Goal: Task Accomplishment & Management: Manage account settings

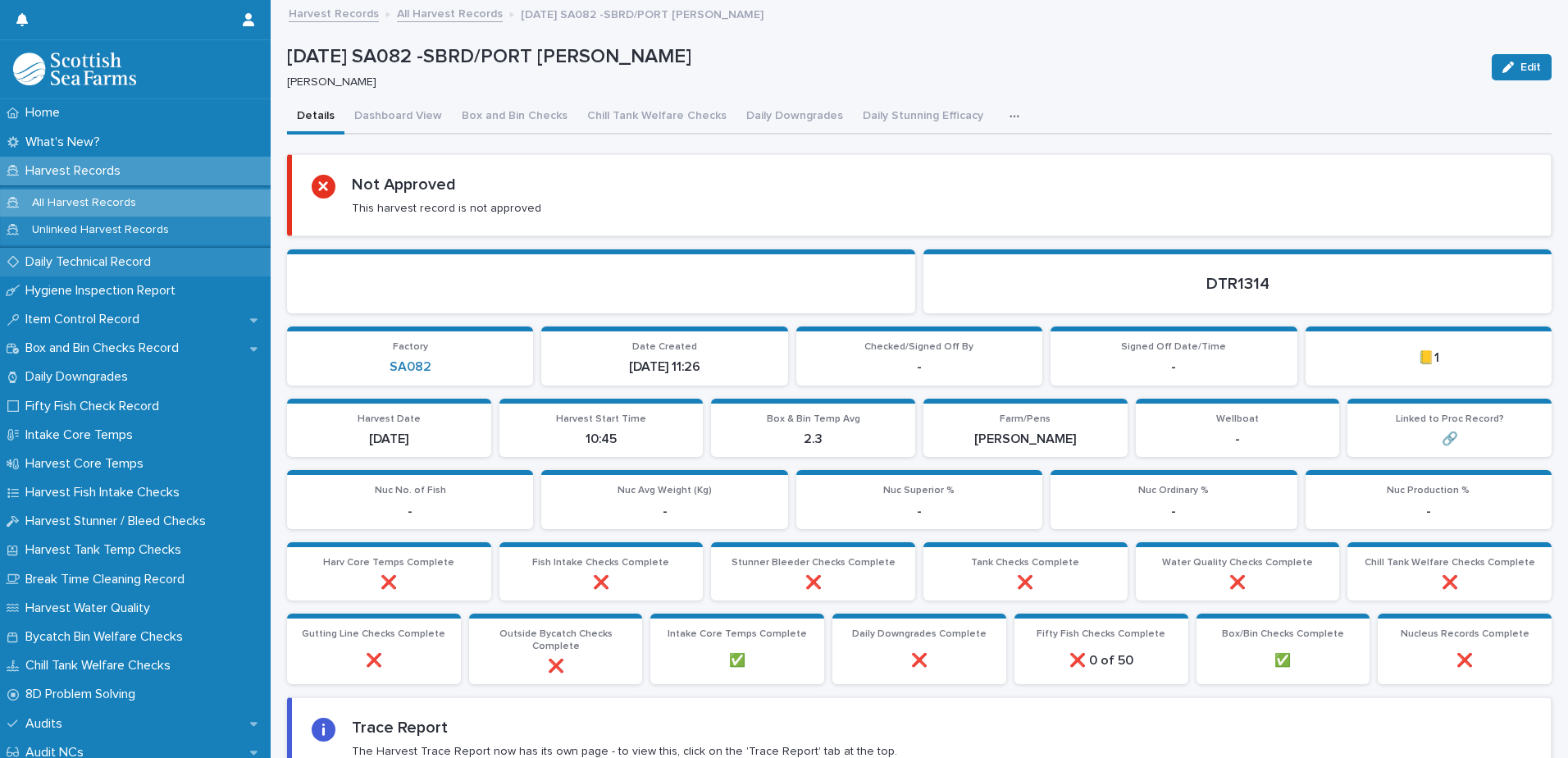
click at [76, 268] on p "Daily Technical Record" at bounding box center [92, 262] width 146 height 15
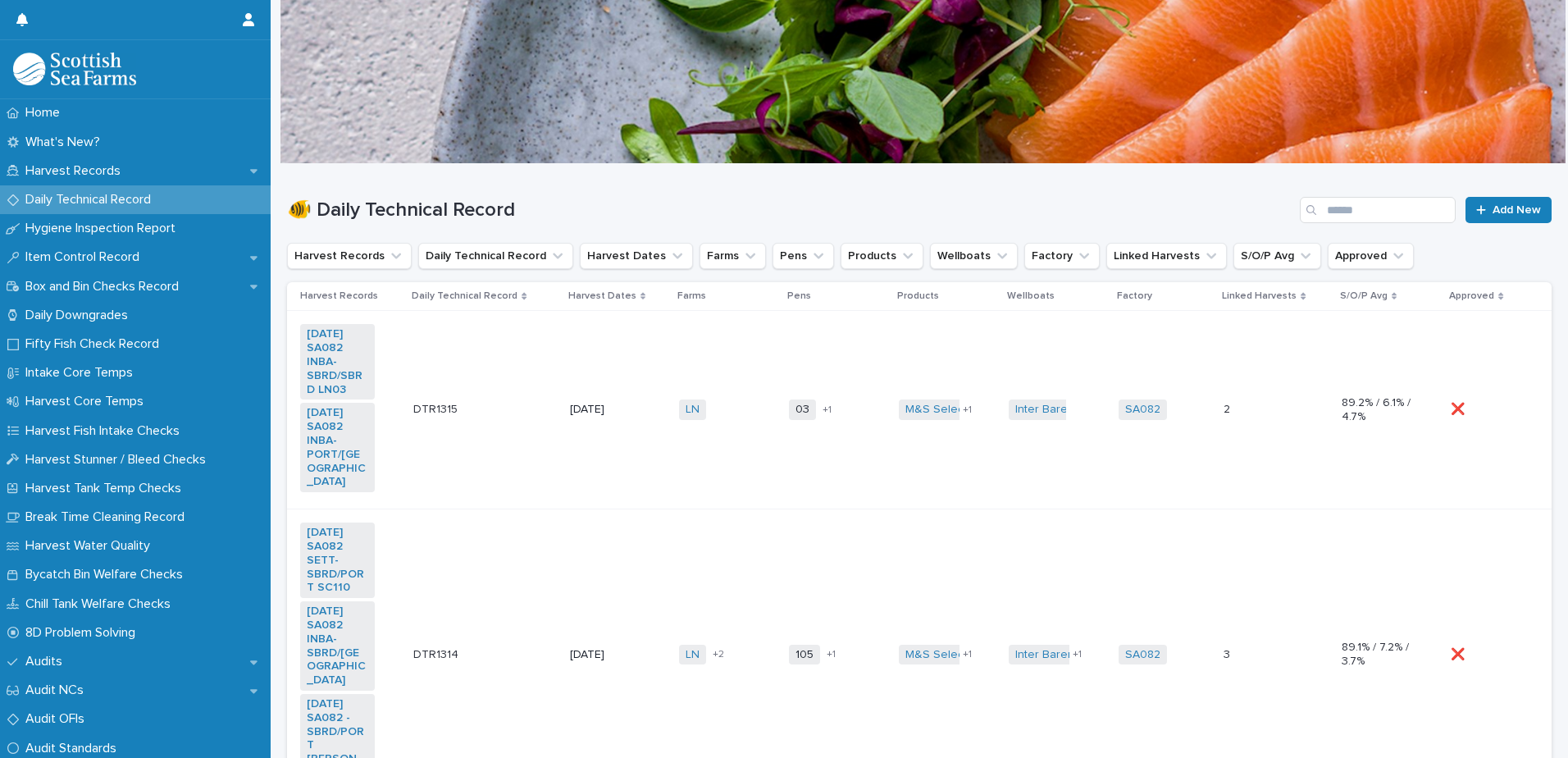
click at [786, 454] on td "03 105 + 1" at bounding box center [837, 410] width 110 height 198
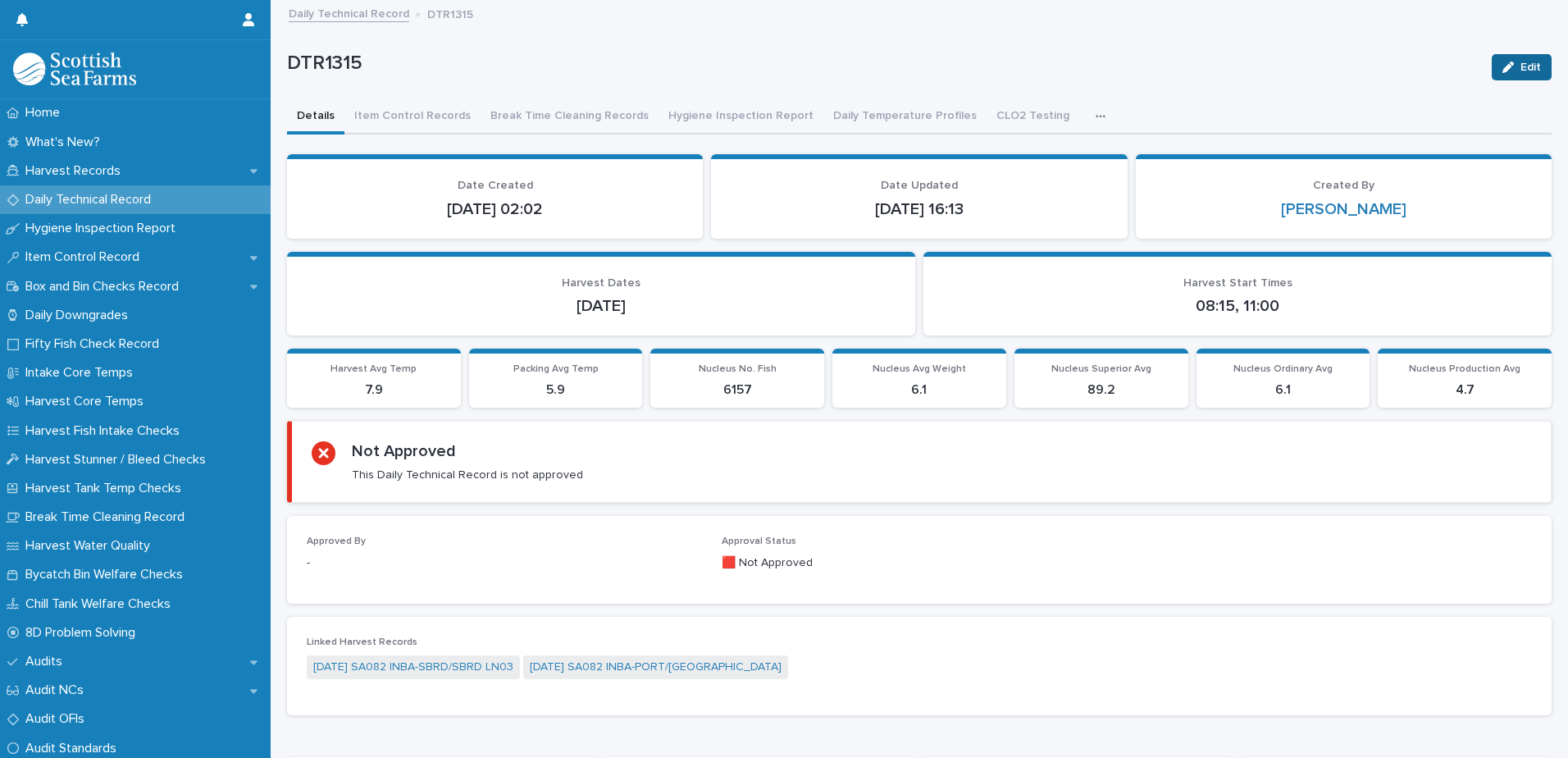
click at [1507, 68] on div "button" at bounding box center [1511, 67] width 18 height 11
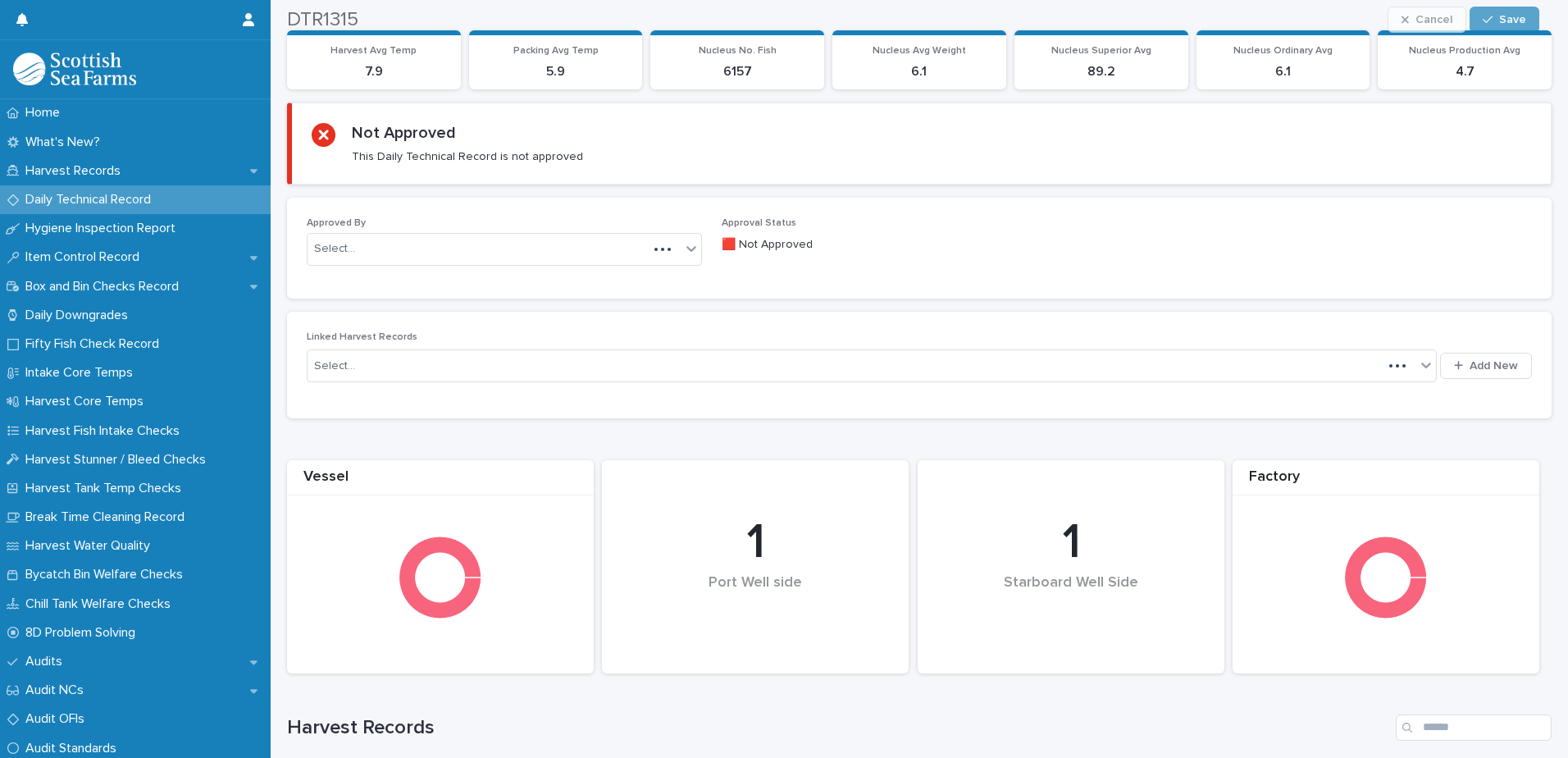
scroll to position [329, 0]
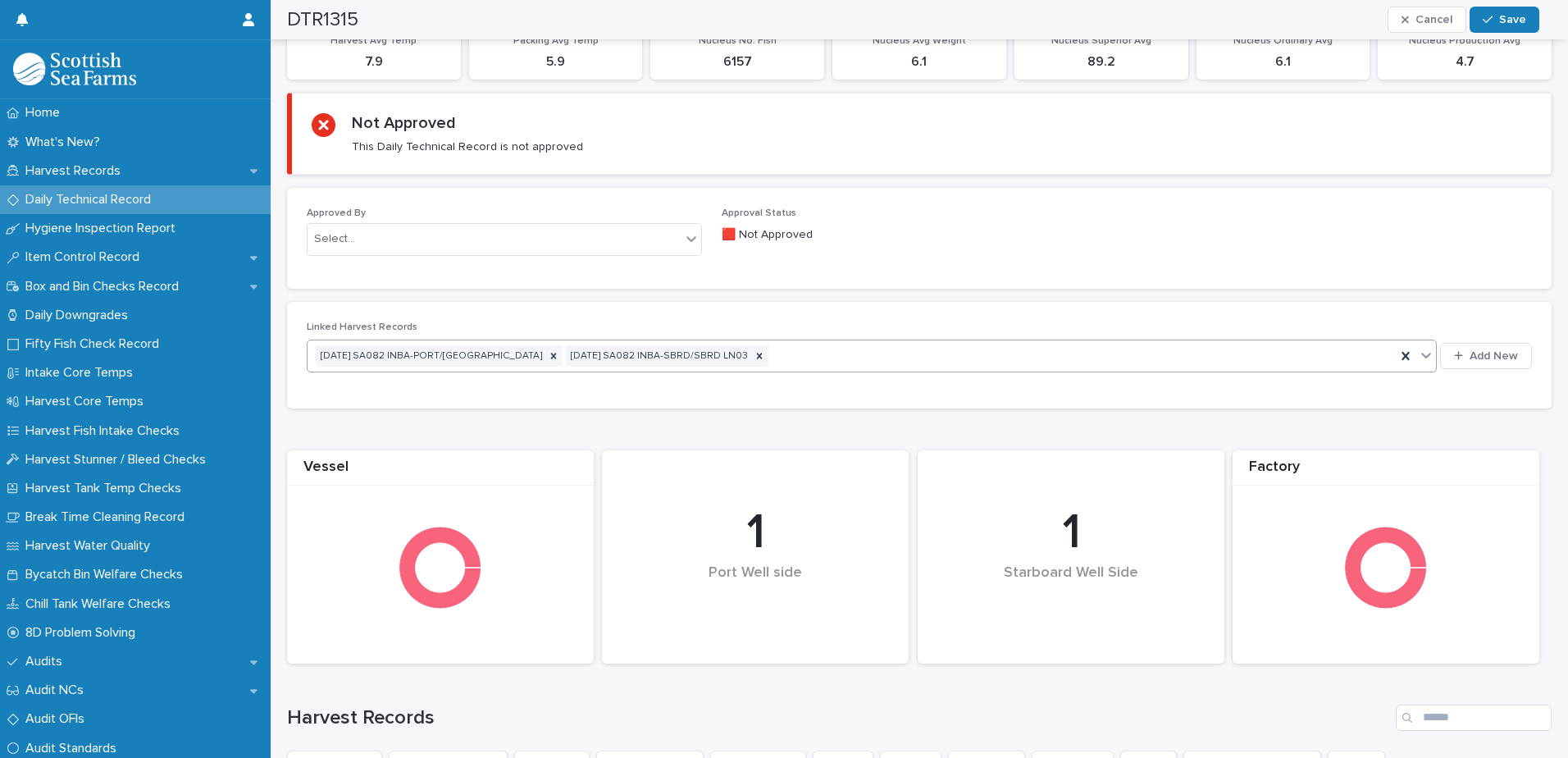
click at [934, 359] on div "[DATE] SA082 INBA-PORT/[GEOGRAPHIC_DATA] [DATE] SA082 INBA-SBRD/SBRD LN03" at bounding box center [852, 356] width 1088 height 29
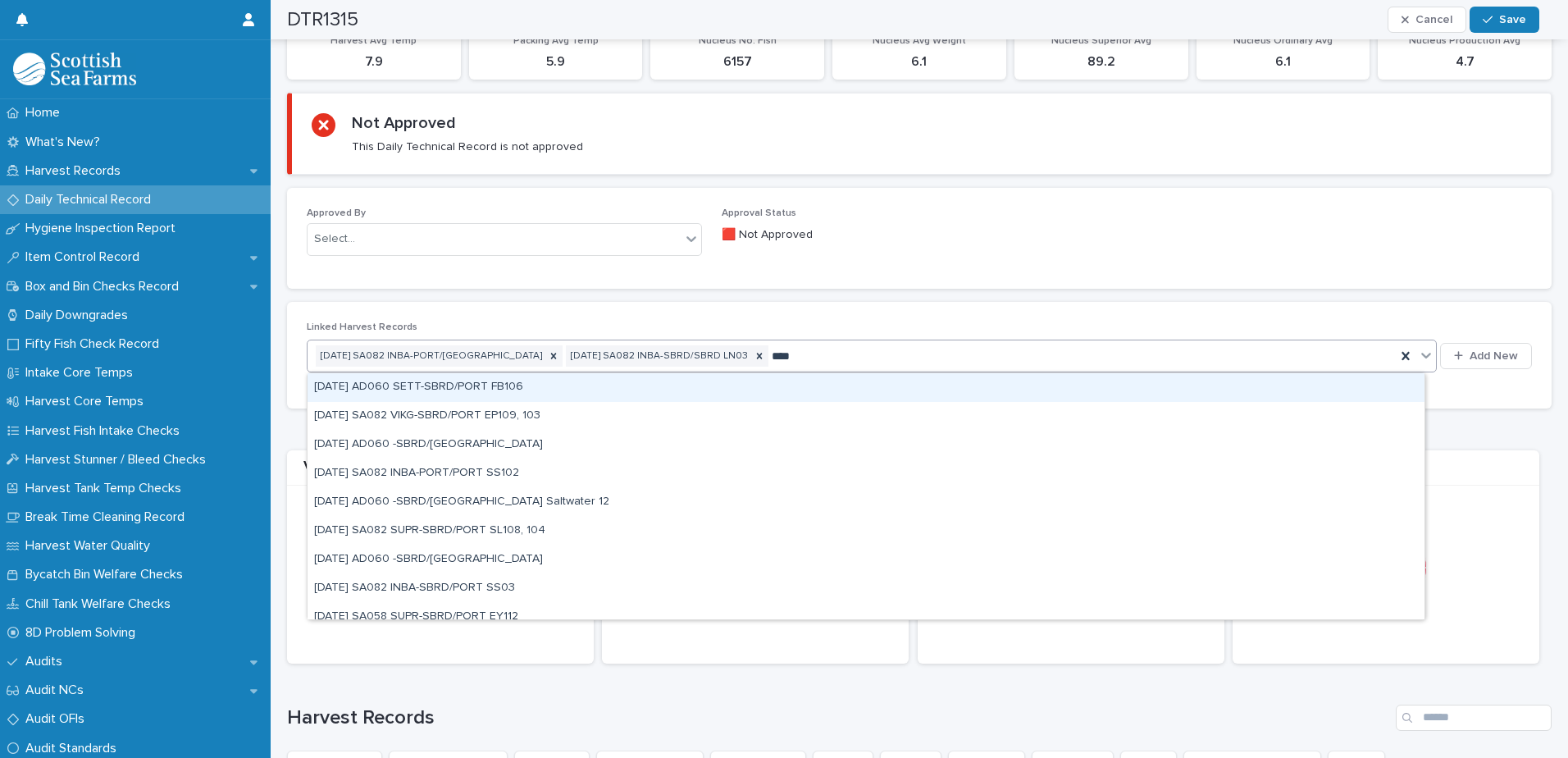
type input "*****"
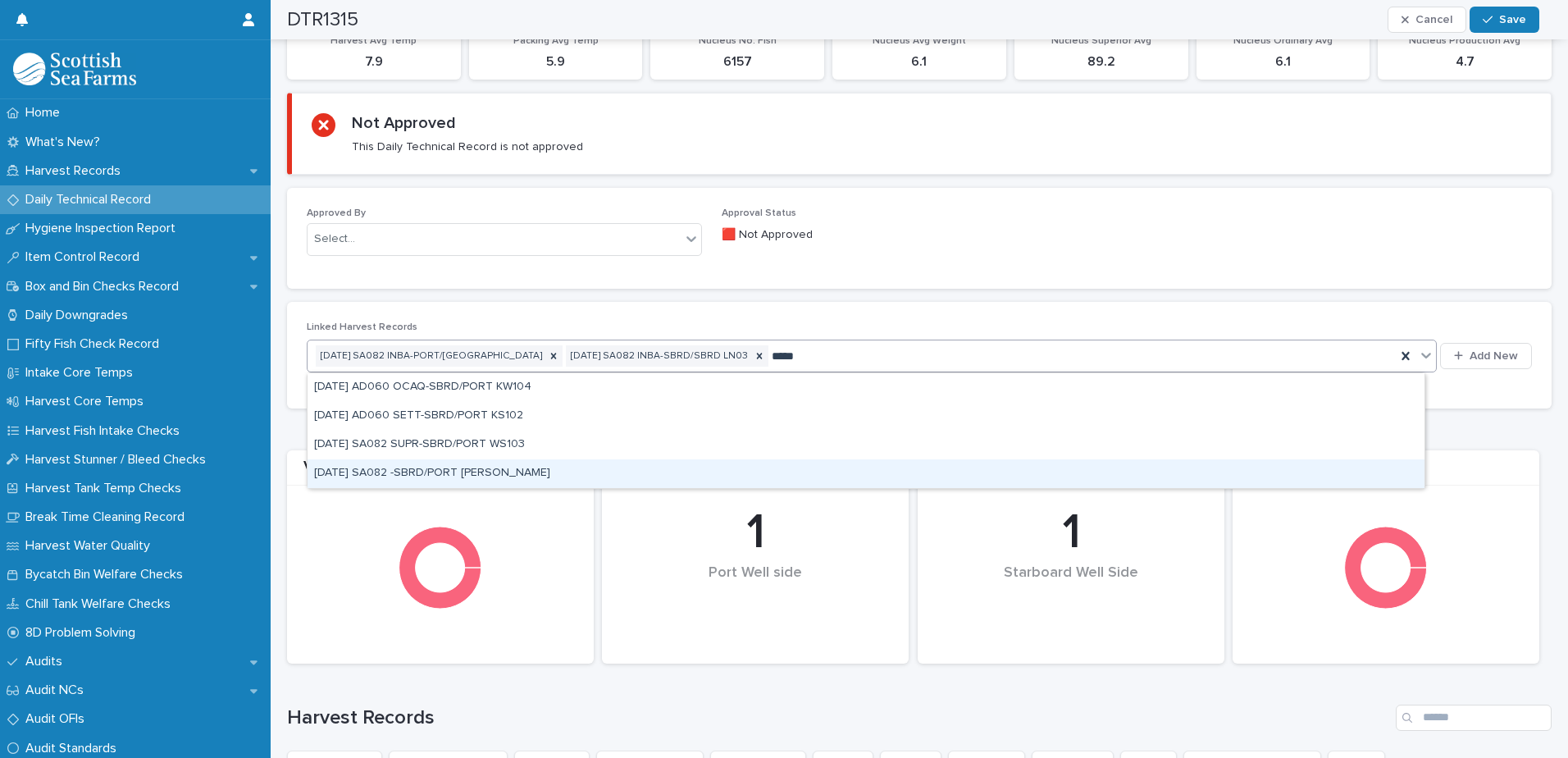
click at [483, 474] on div "[DATE] SA082 -SBRD/PORT [PERSON_NAME]" at bounding box center [866, 474] width 1117 height 29
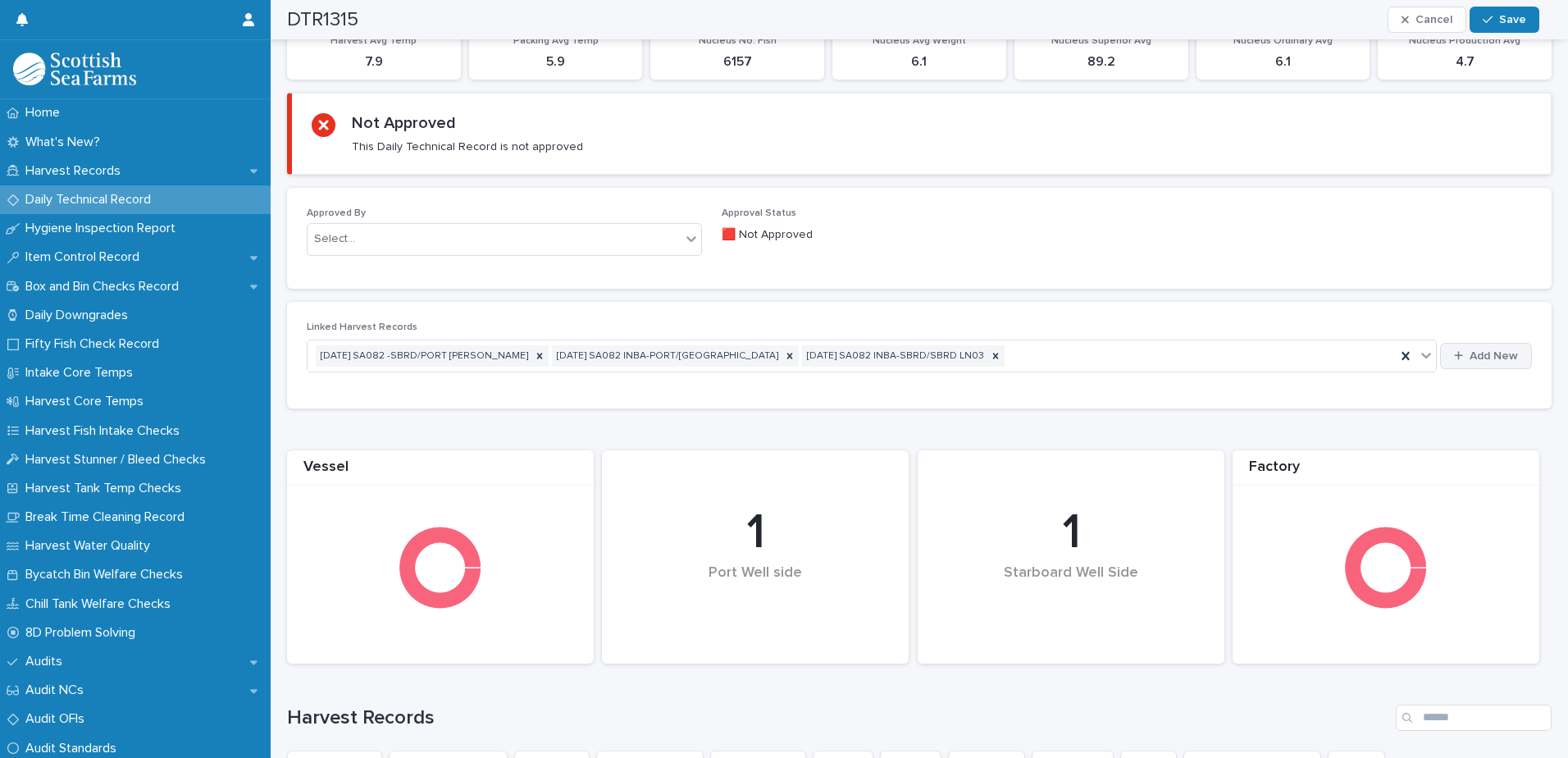
click at [1475, 356] on span "Add New" at bounding box center [1494, 356] width 49 height 11
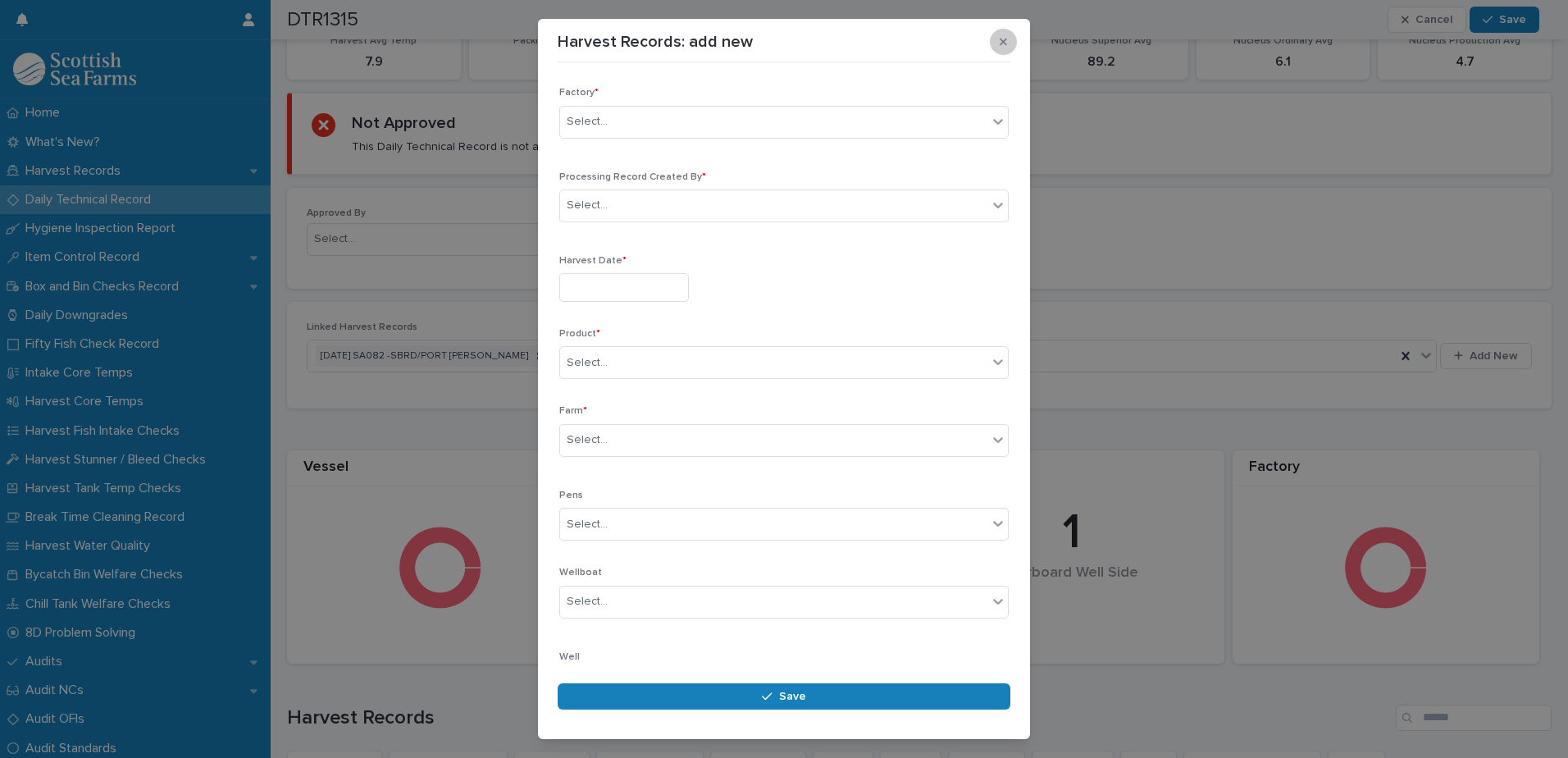
click at [1002, 39] on icon "button" at bounding box center [1004, 42] width 8 height 11
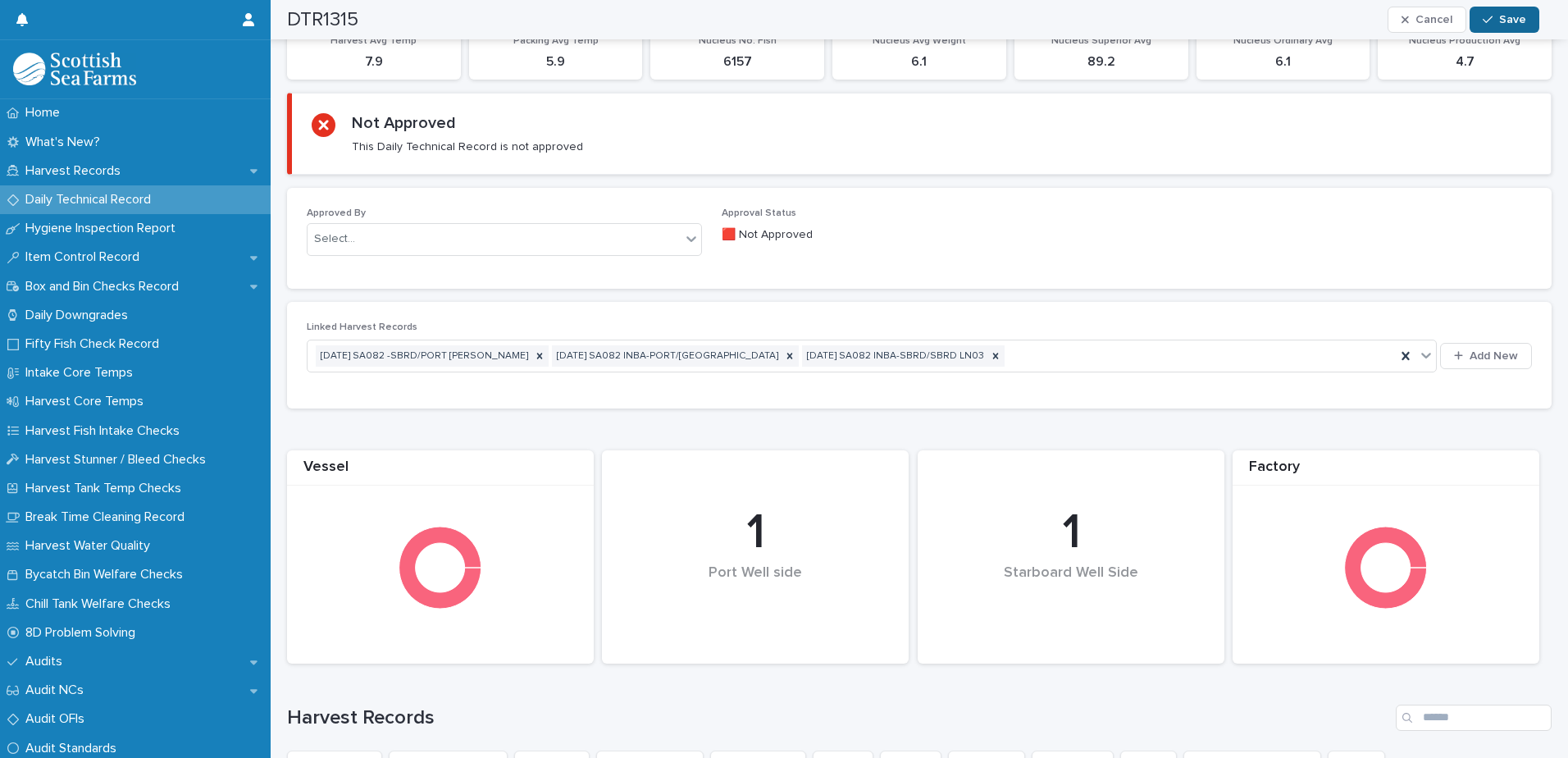
click at [1491, 19] on icon "button" at bounding box center [1488, 20] width 10 height 11
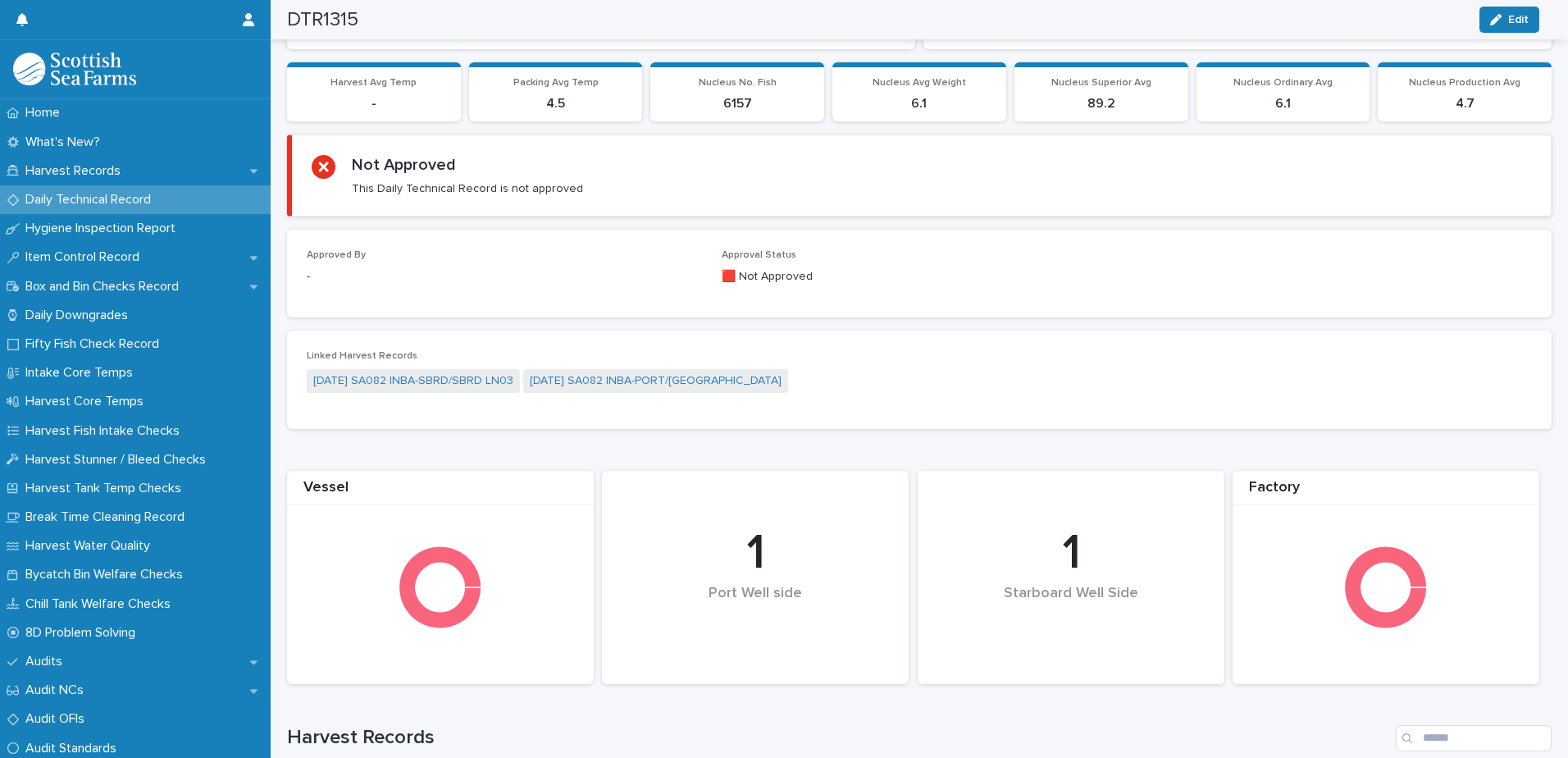
scroll to position [0, 0]
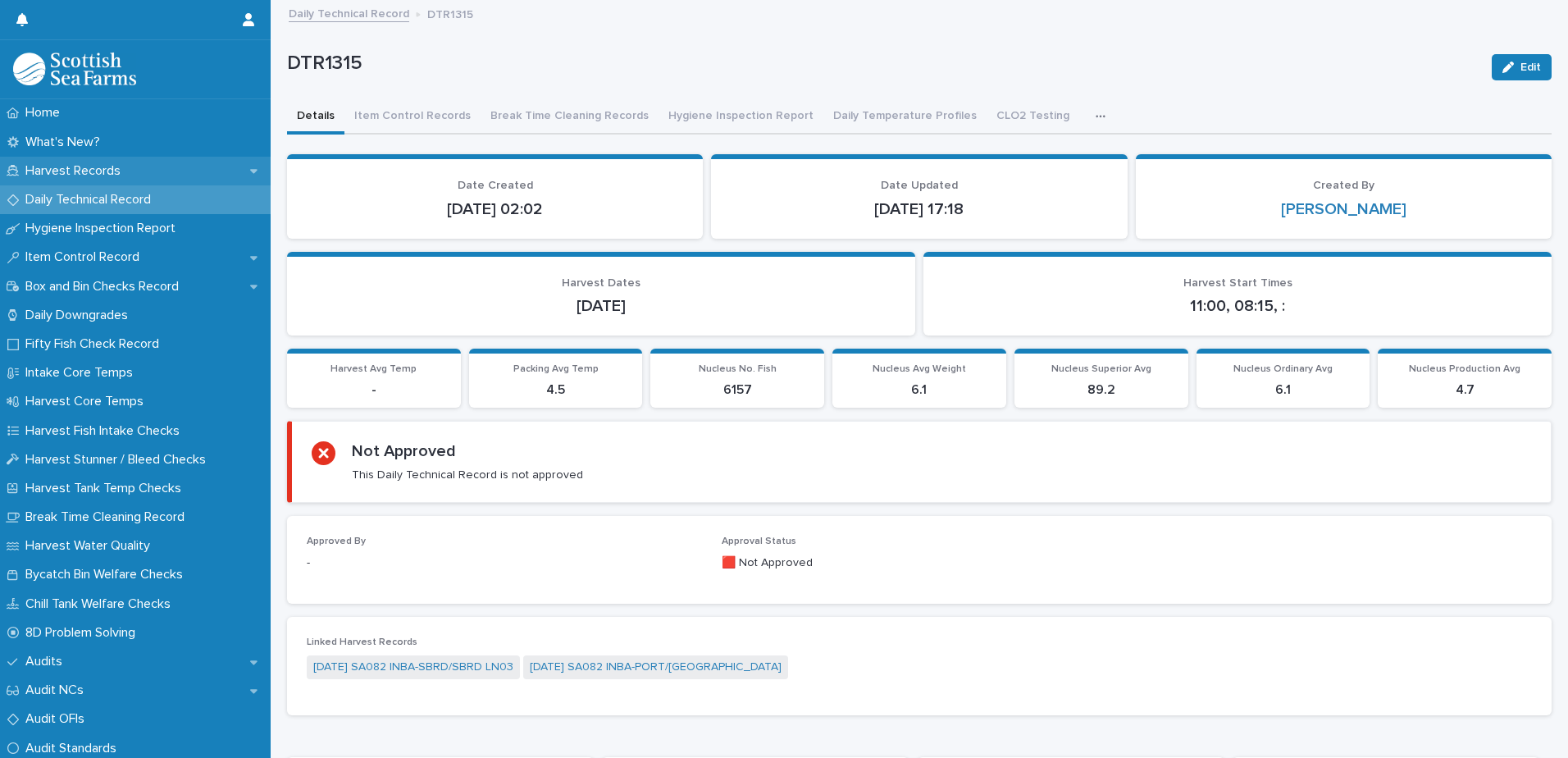
click at [111, 169] on p "Harvest Records" at bounding box center [77, 171] width 115 height 15
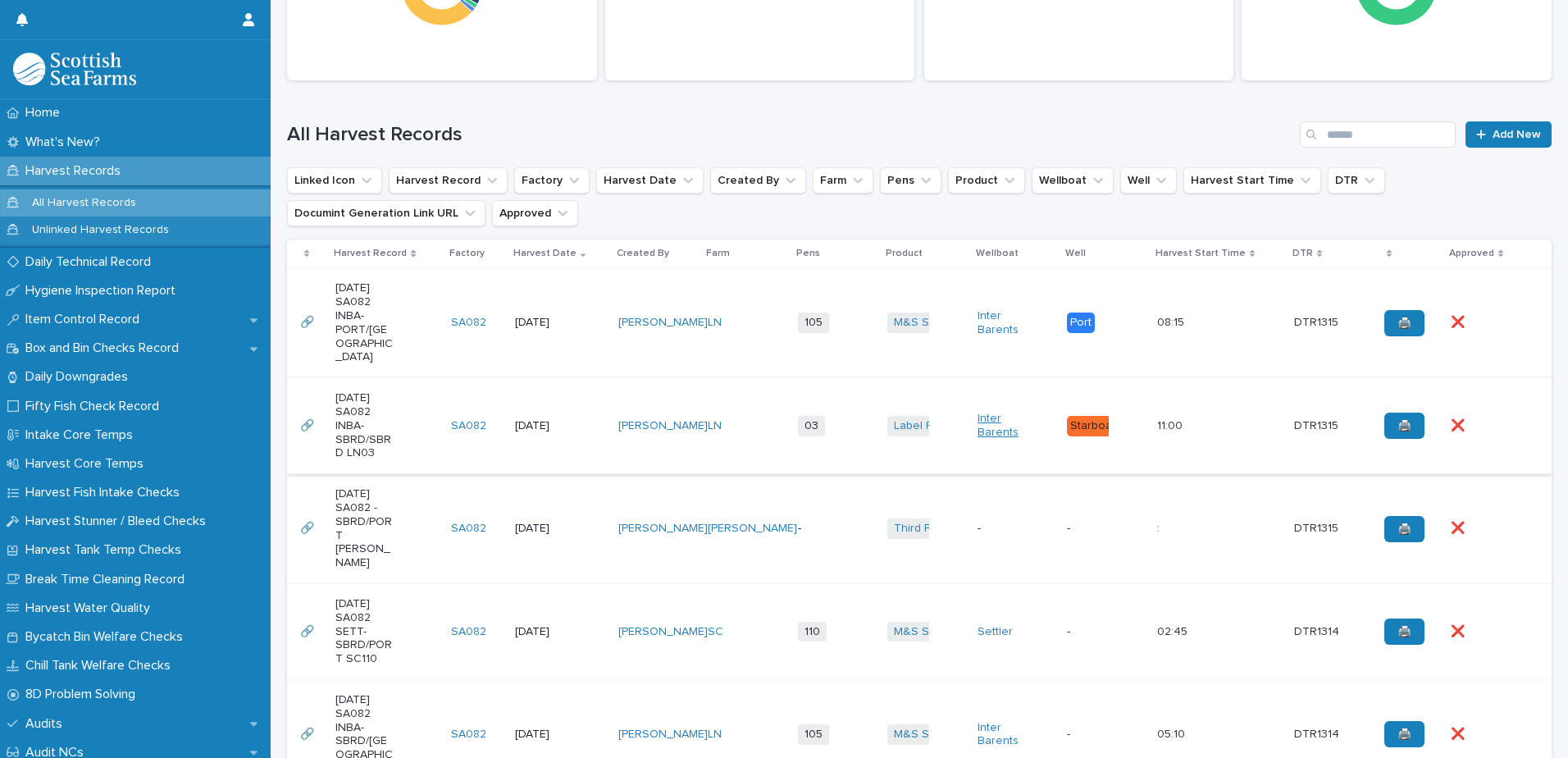
scroll to position [329, 0]
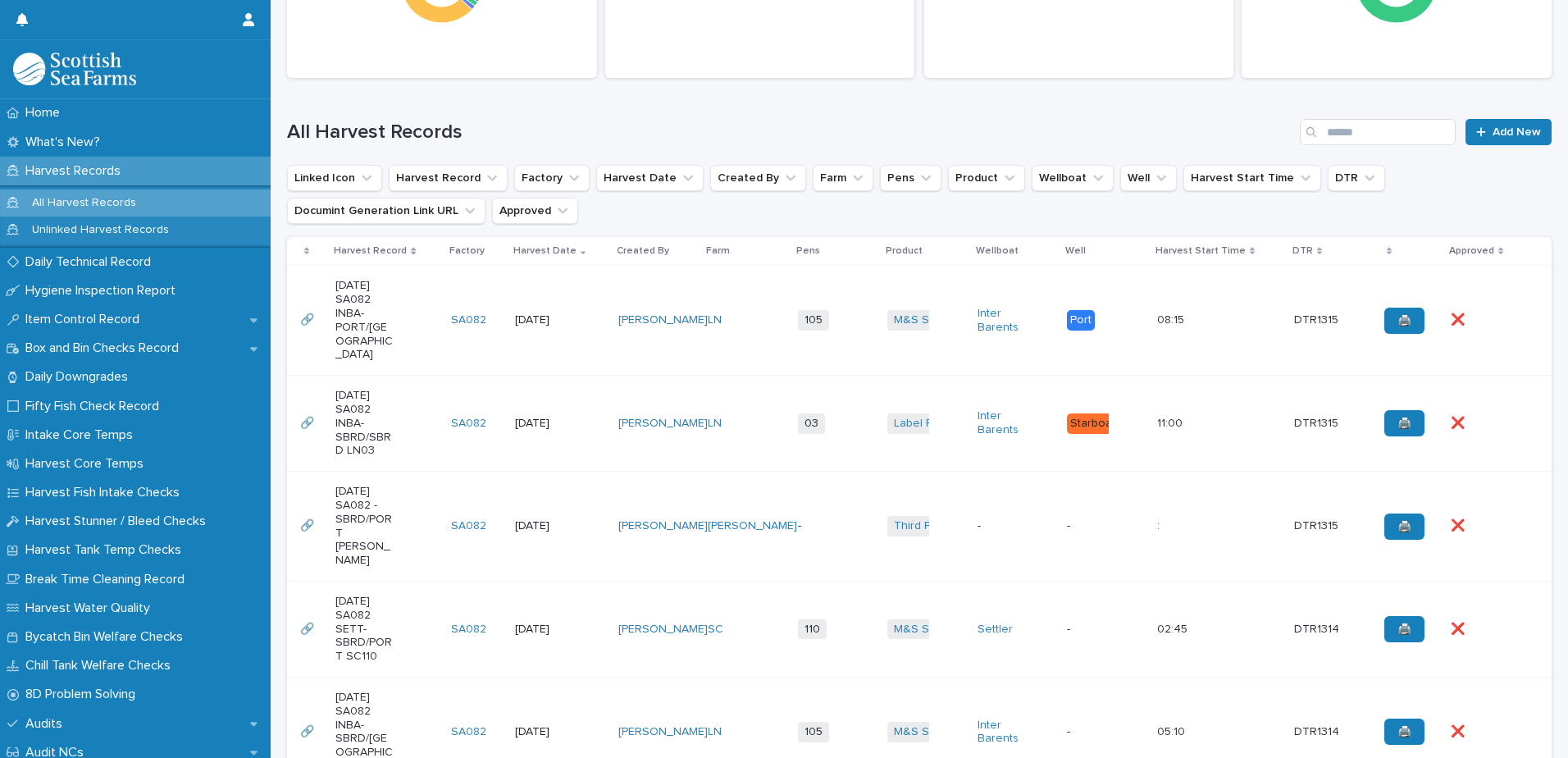
click at [804, 513] on div "-" at bounding box center [836, 526] width 77 height 27
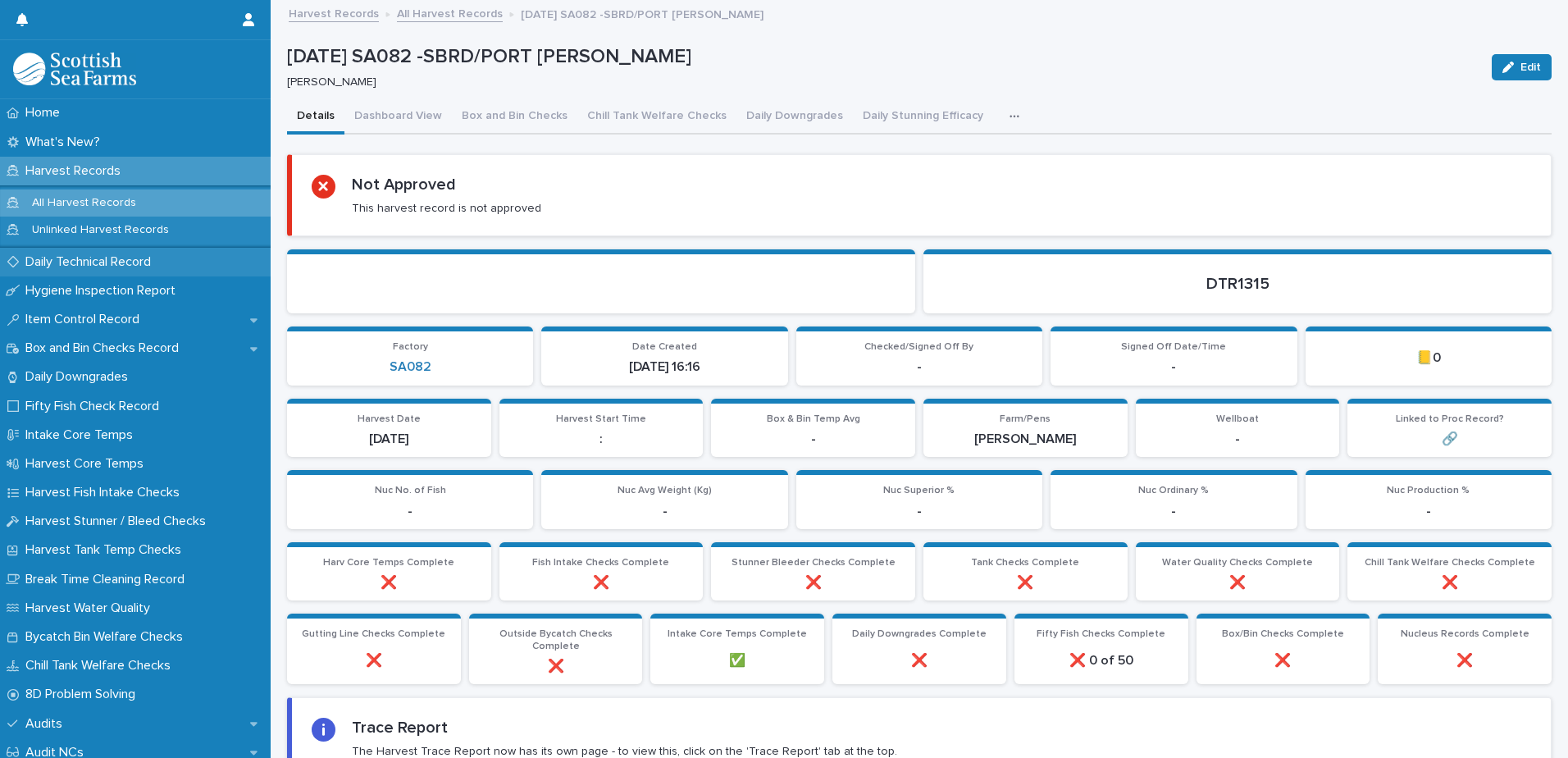
click at [56, 262] on p "Daily Technical Record" at bounding box center [92, 262] width 146 height 15
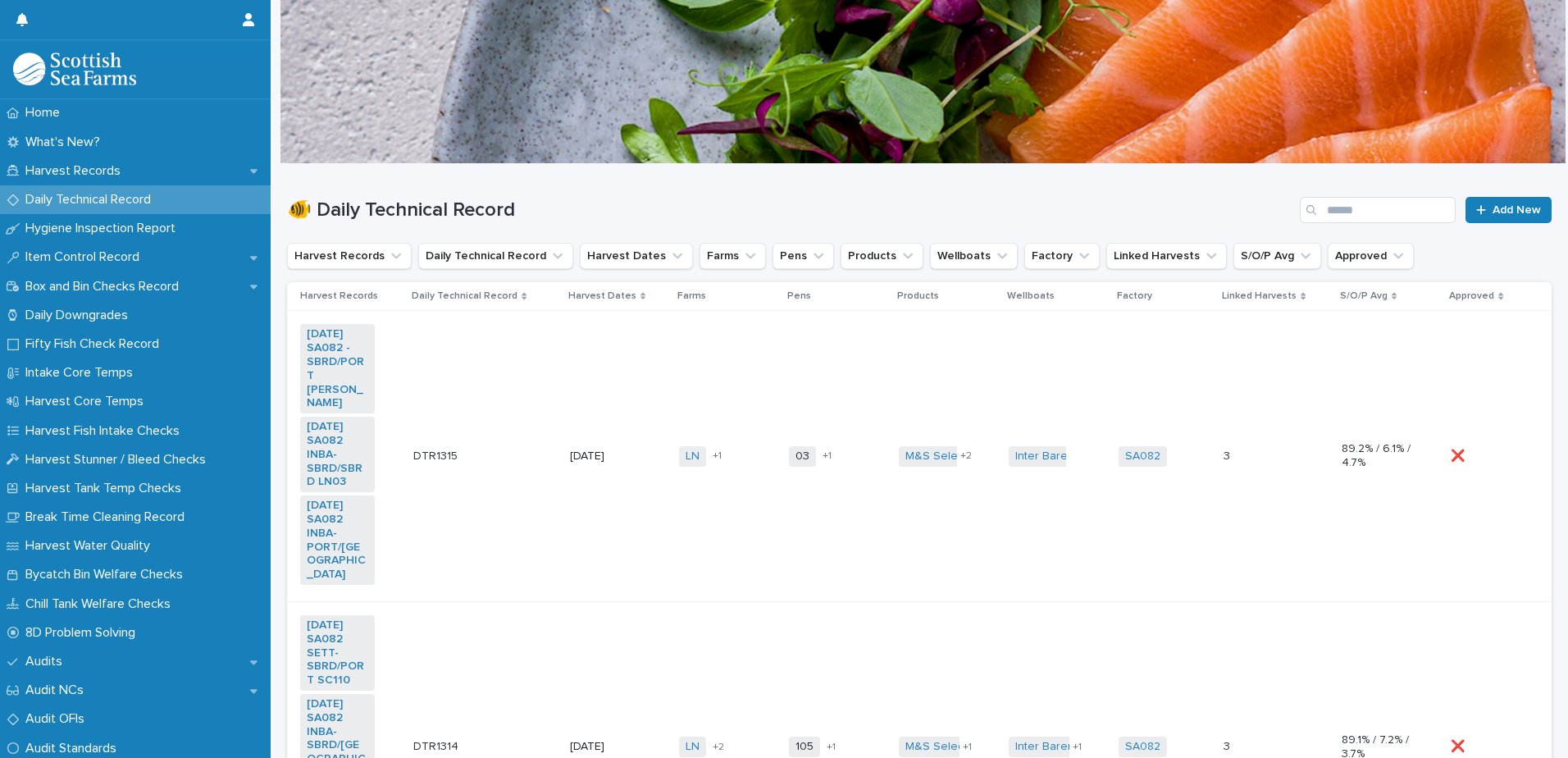
click at [783, 517] on td "03 105 + 1" at bounding box center [837, 457] width 110 height 291
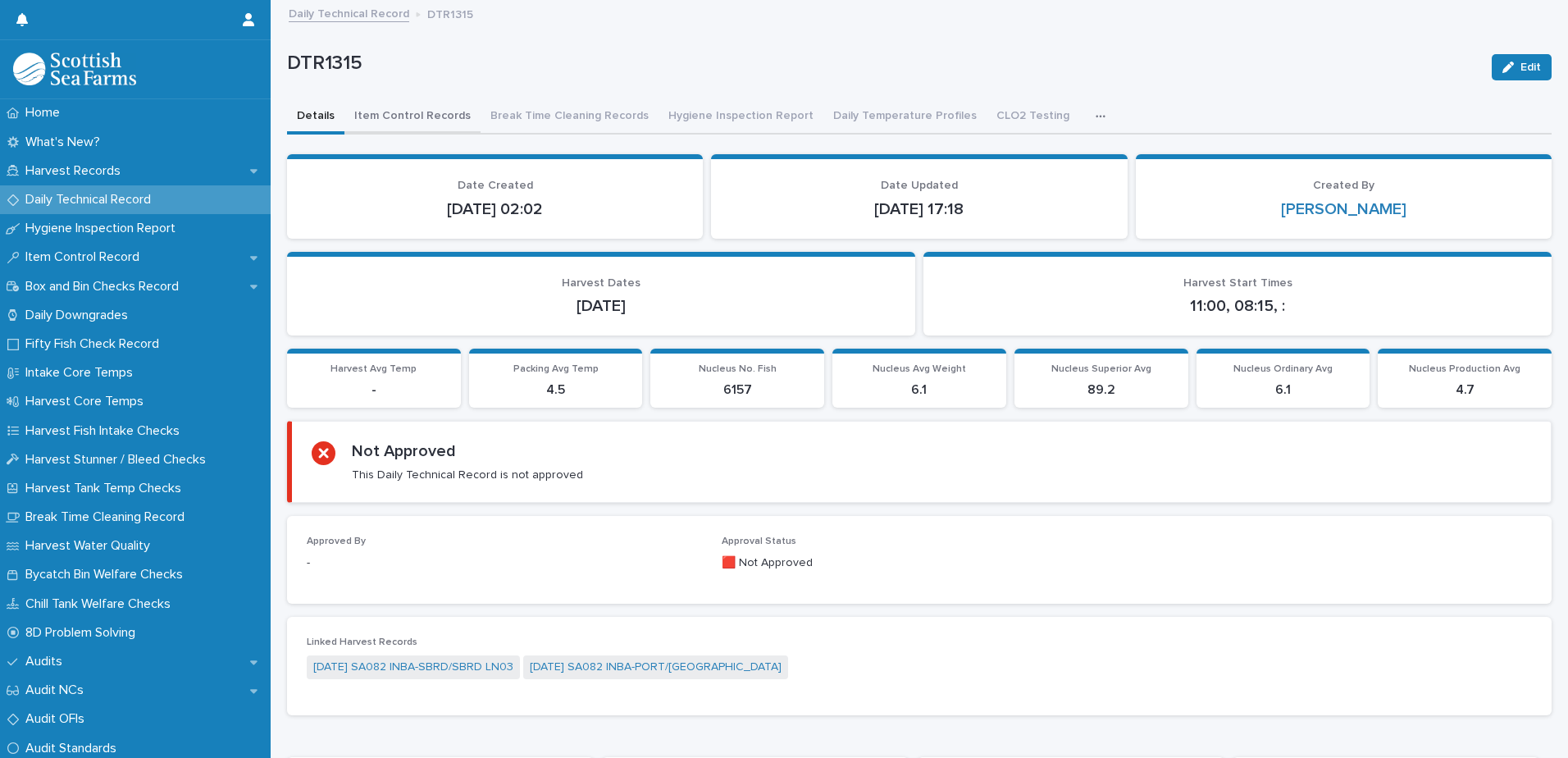
click at [362, 114] on button "Item Control Records" at bounding box center [413, 117] width 136 height 34
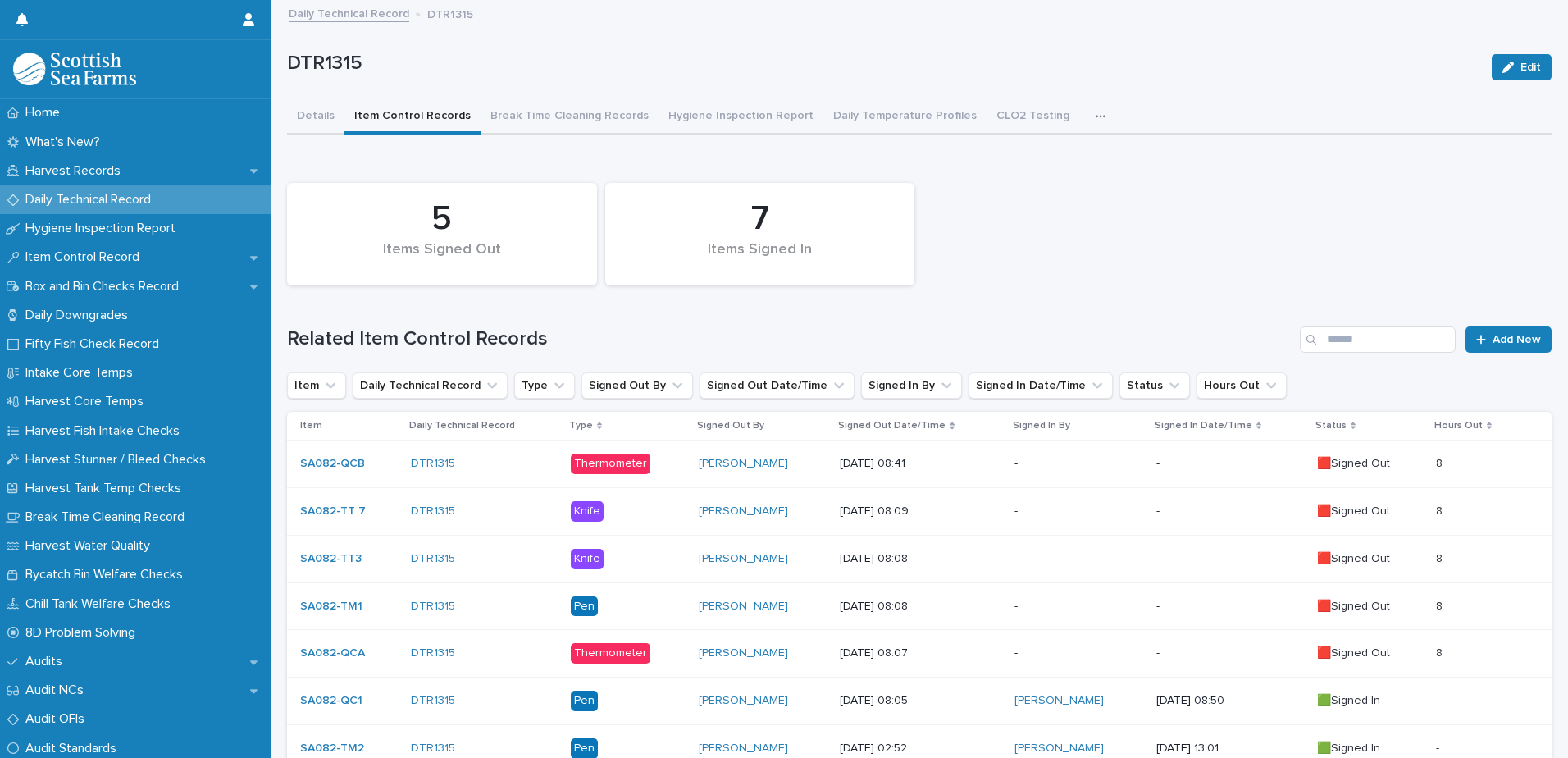
click at [1068, 466] on p "-" at bounding box center [1079, 464] width 128 height 14
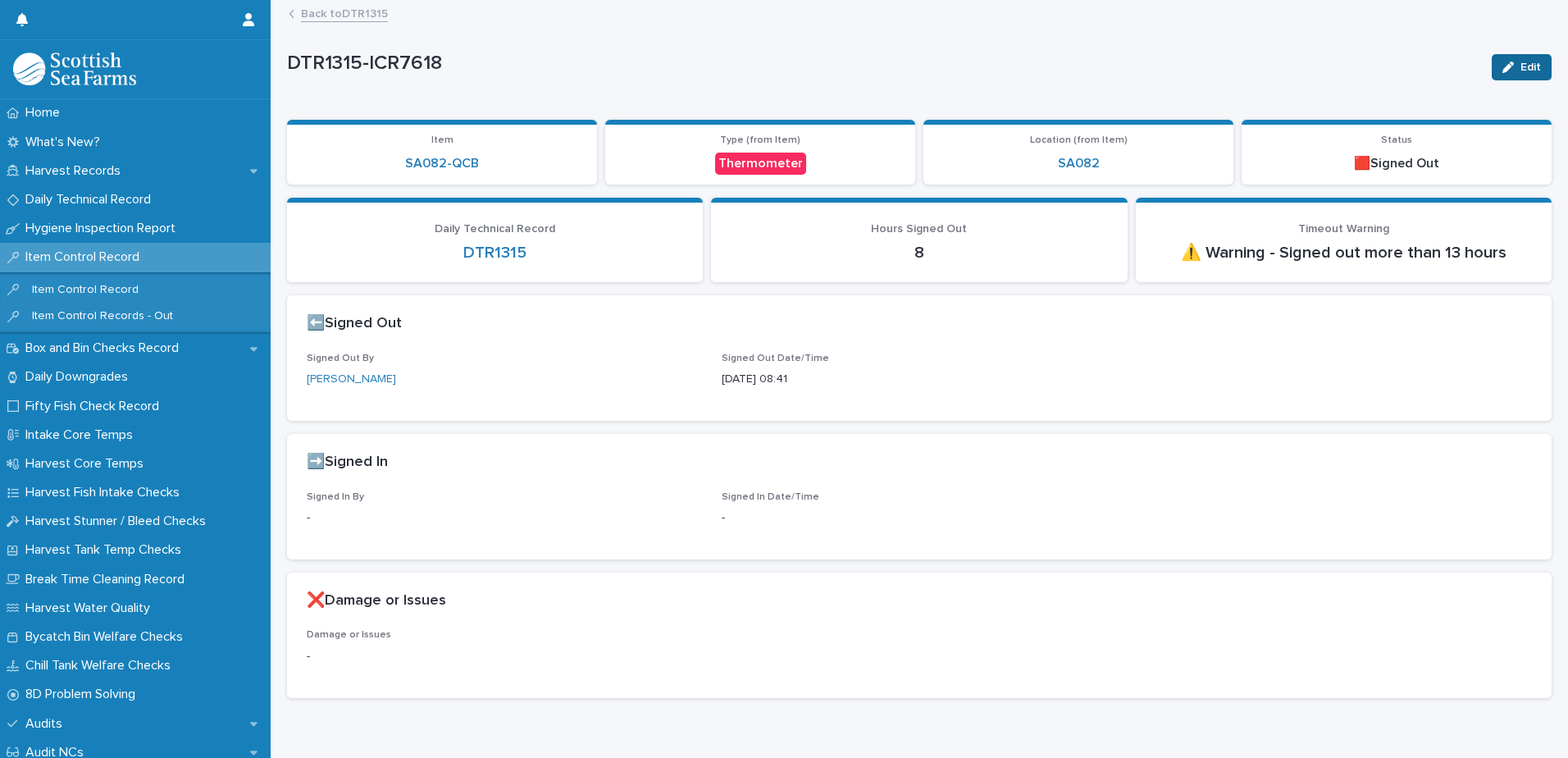
click at [1503, 70] on icon "button" at bounding box center [1509, 67] width 11 height 11
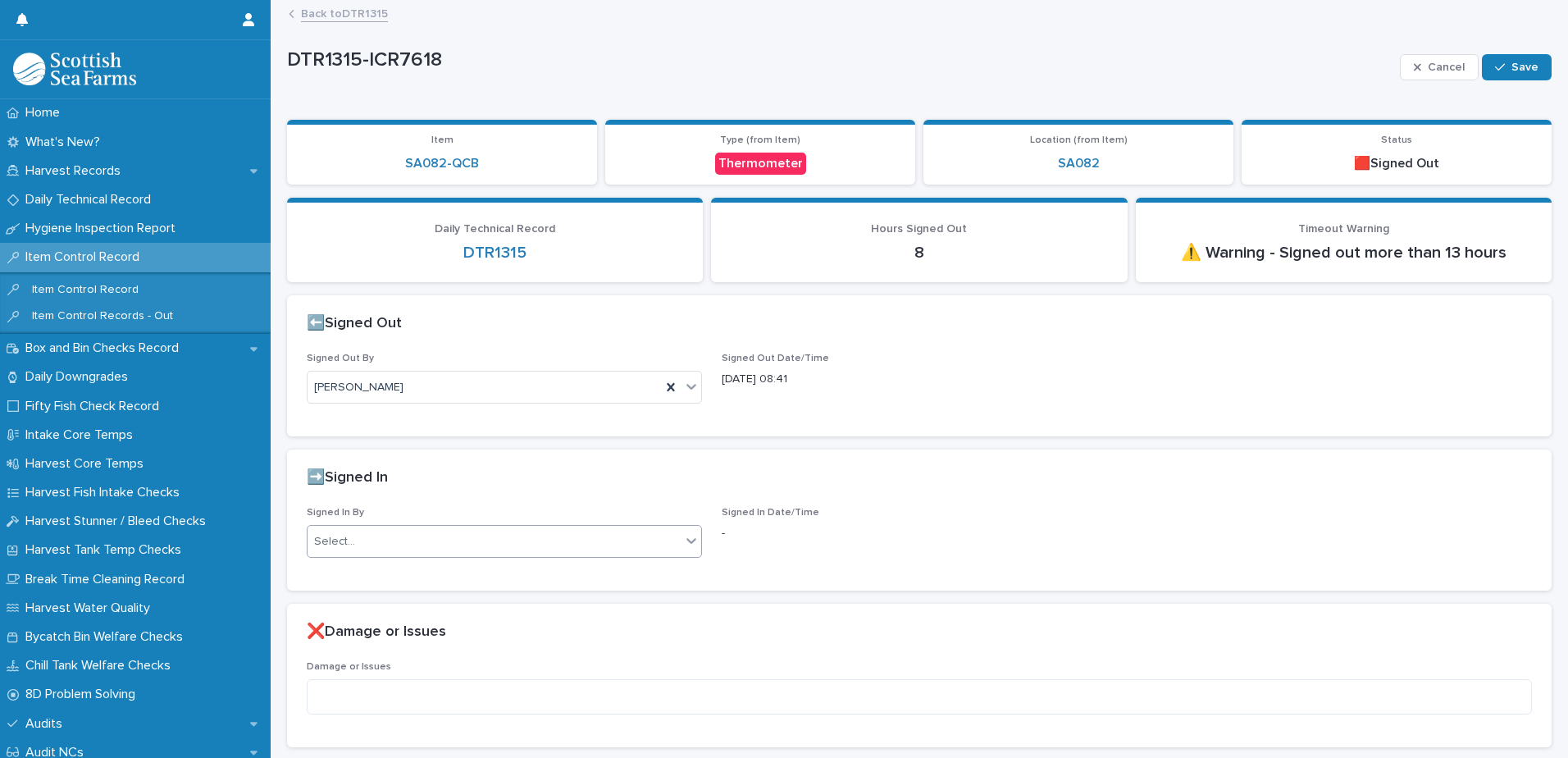
click at [330, 540] on div "Select..." at bounding box center [334, 542] width 41 height 17
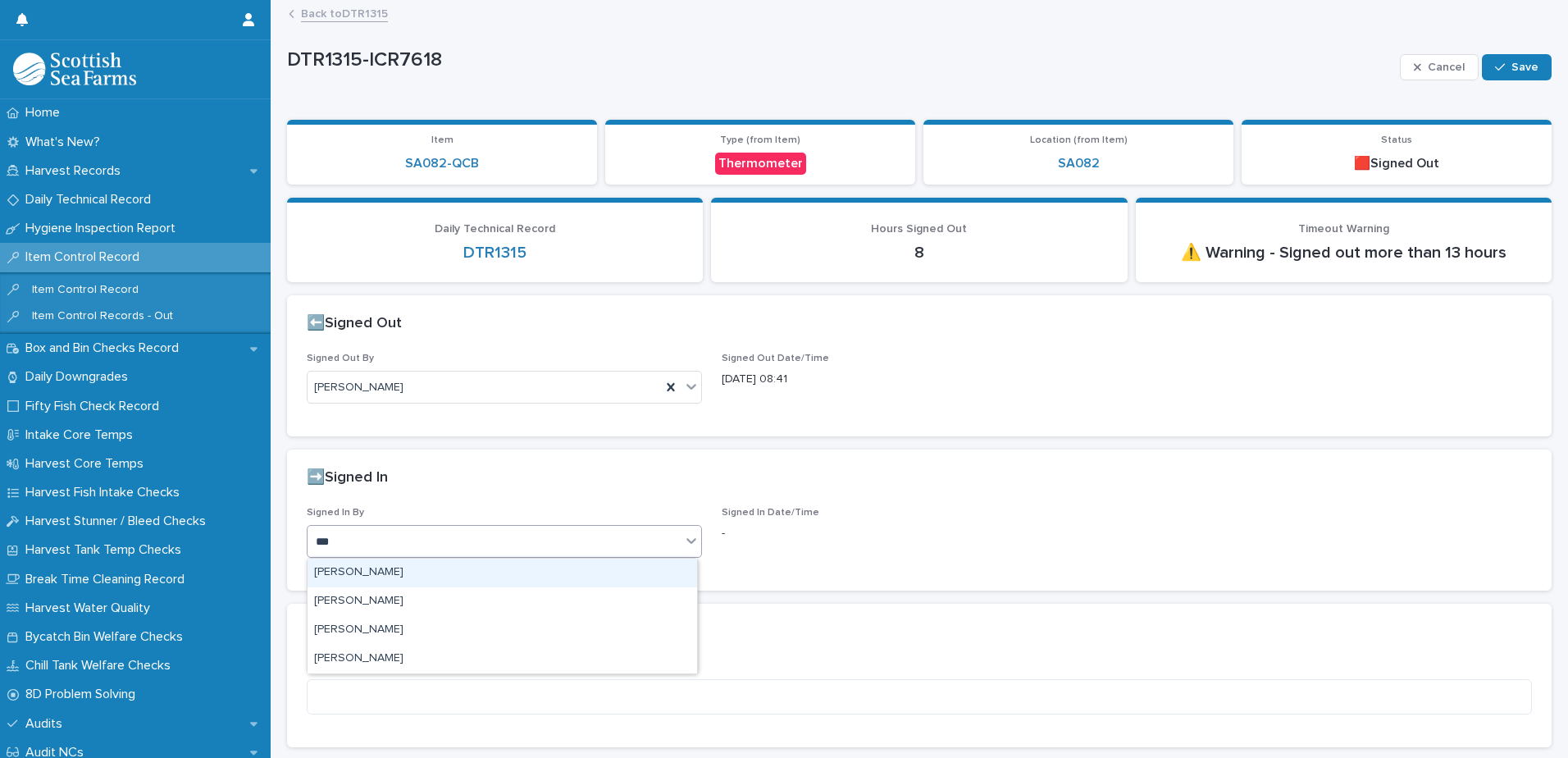
type input "****"
click at [337, 580] on div "[PERSON_NAME]" at bounding box center [502, 573] width 390 height 29
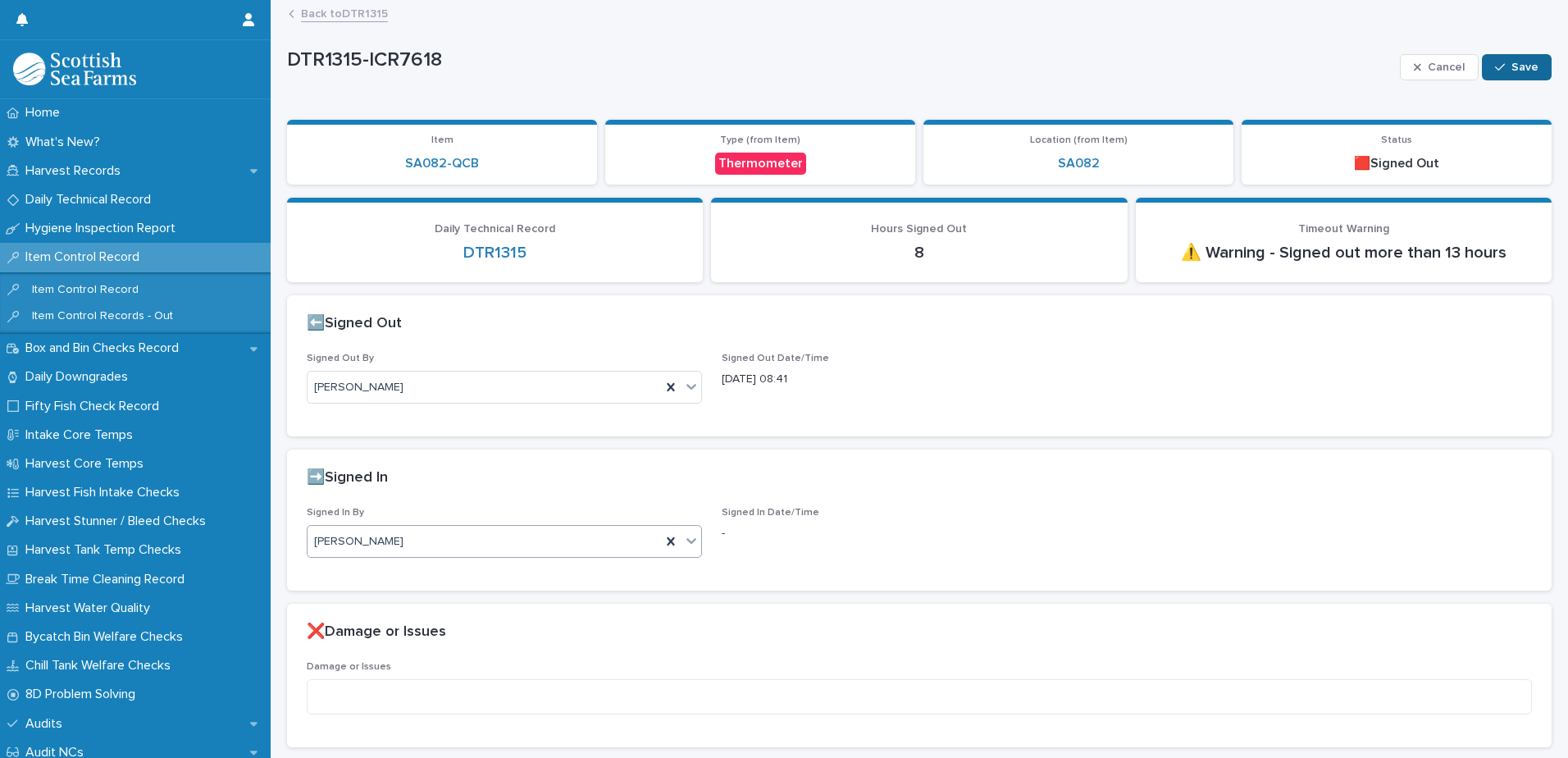
click at [1511, 71] on span "Save" at bounding box center [1525, 67] width 27 height 11
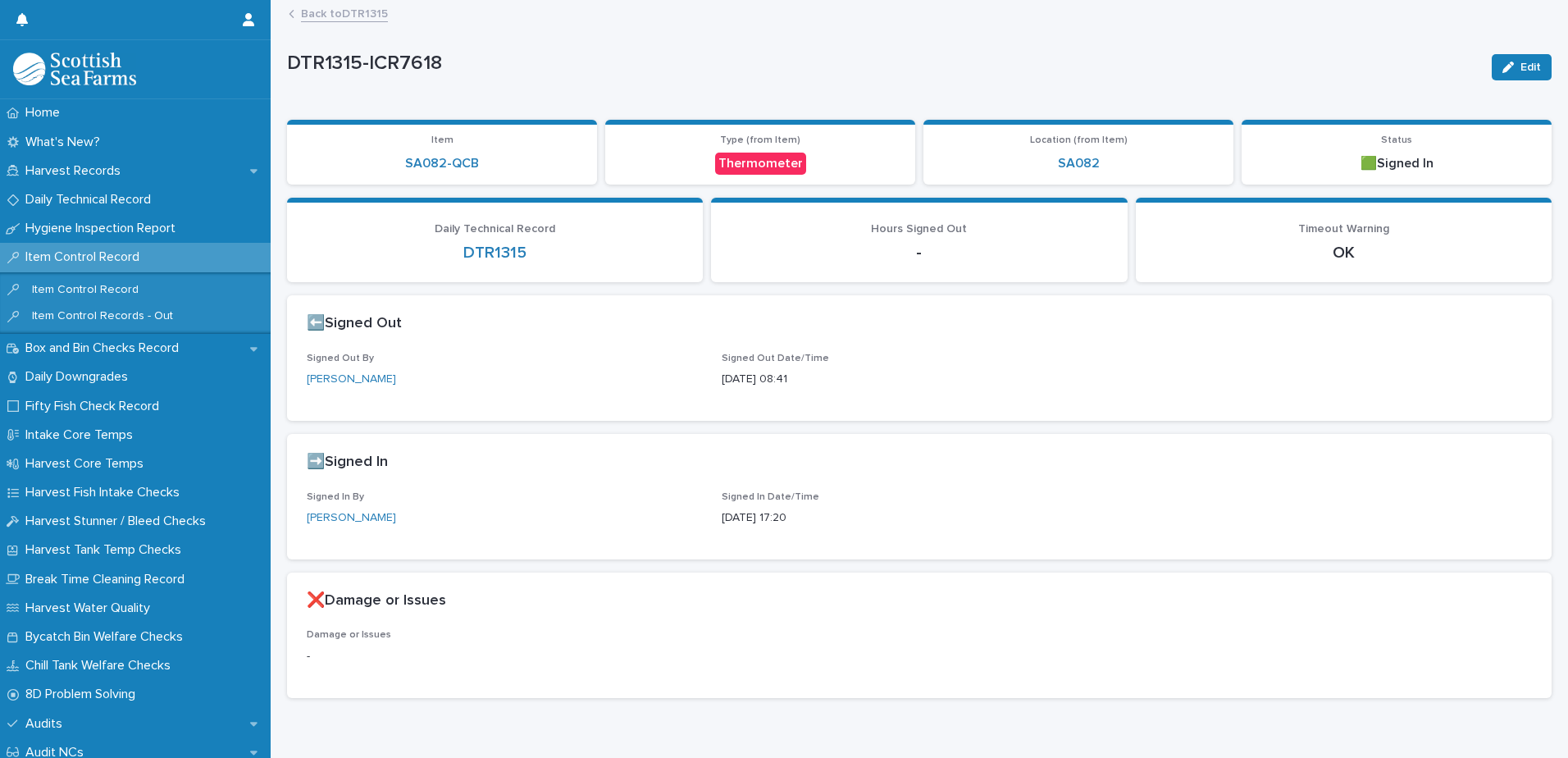
click at [329, 16] on link "Back to DTR1315" at bounding box center [344, 12] width 87 height 19
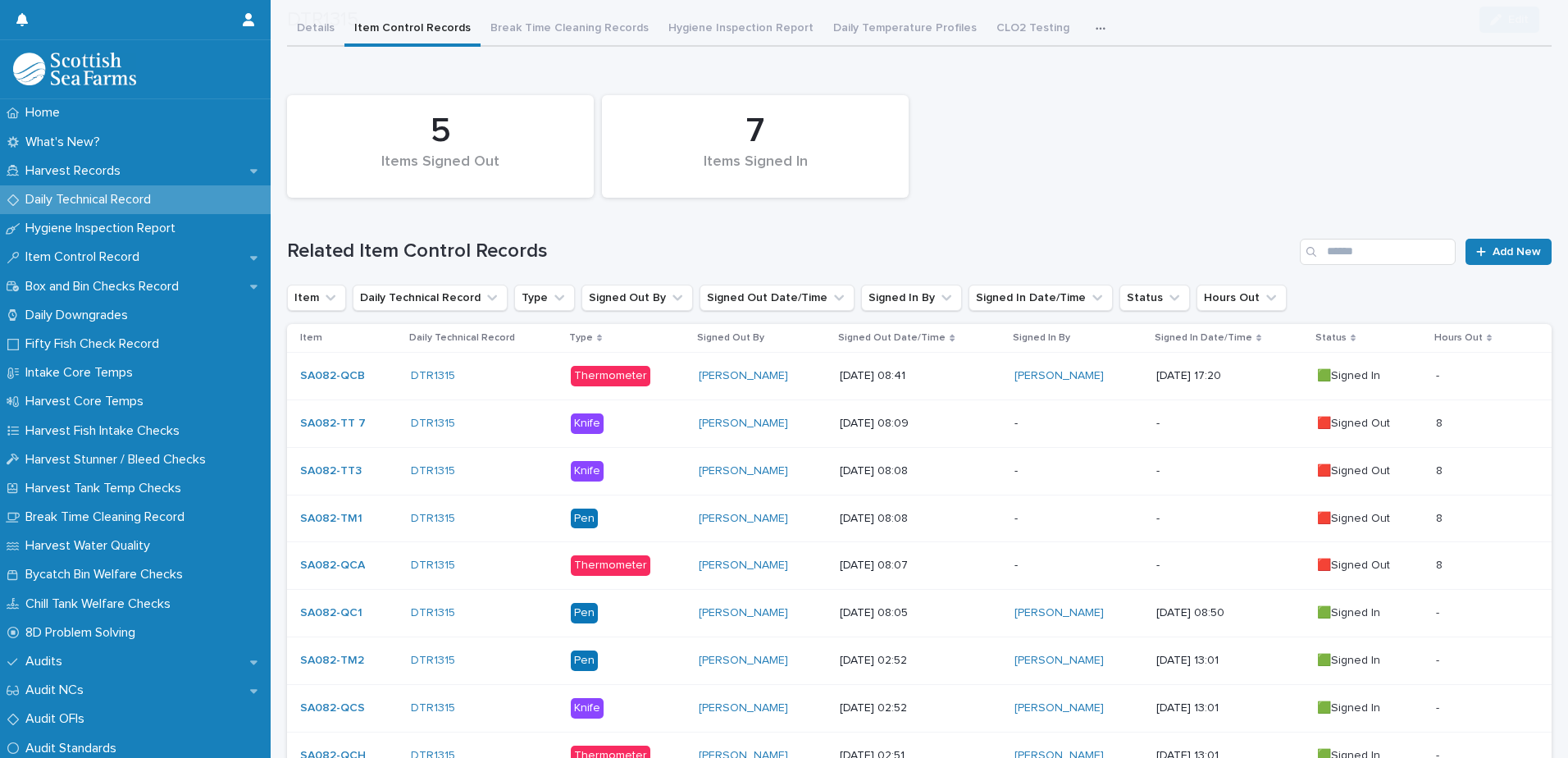
scroll to position [246, 0]
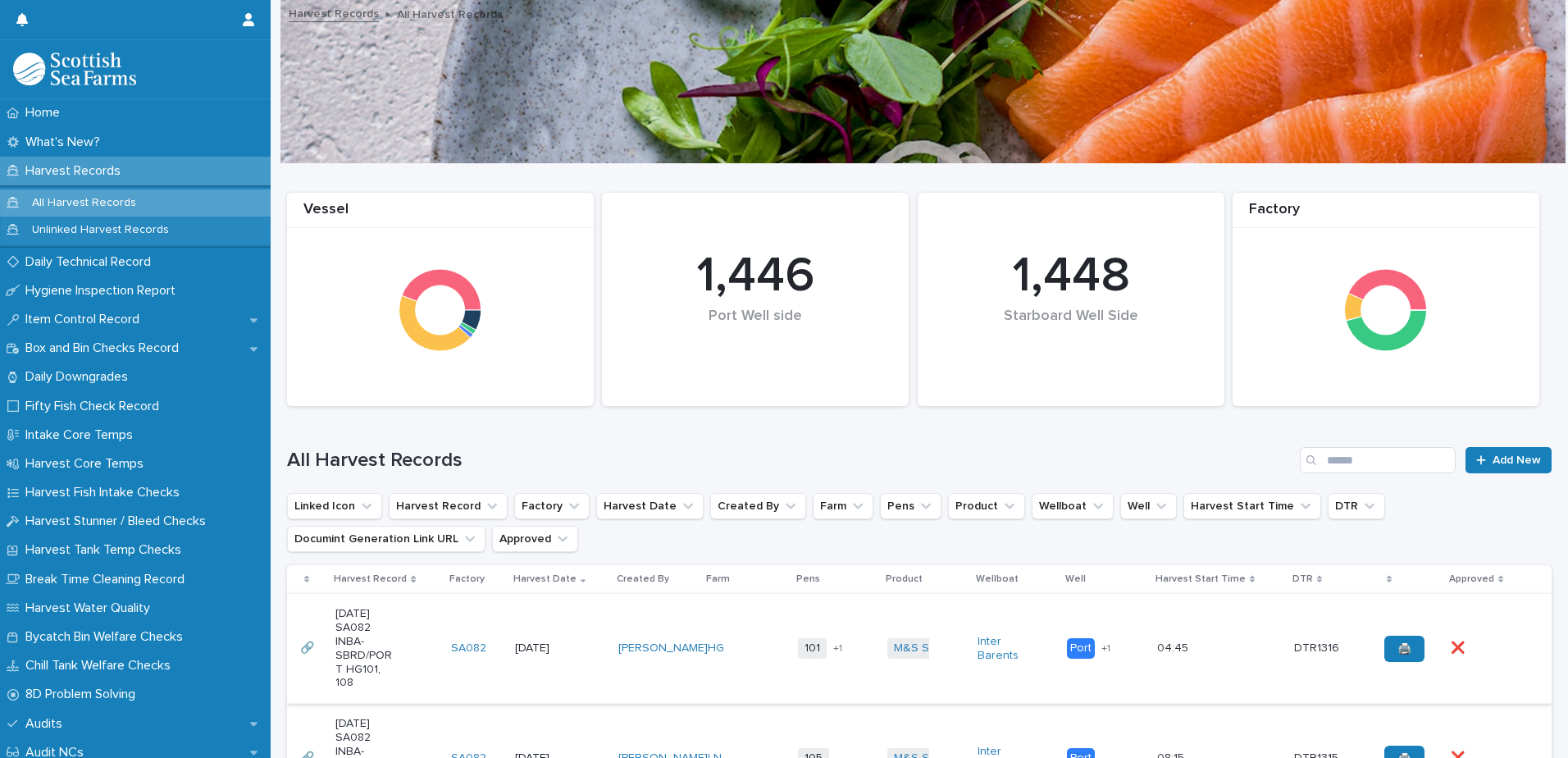
scroll to position [246, 0]
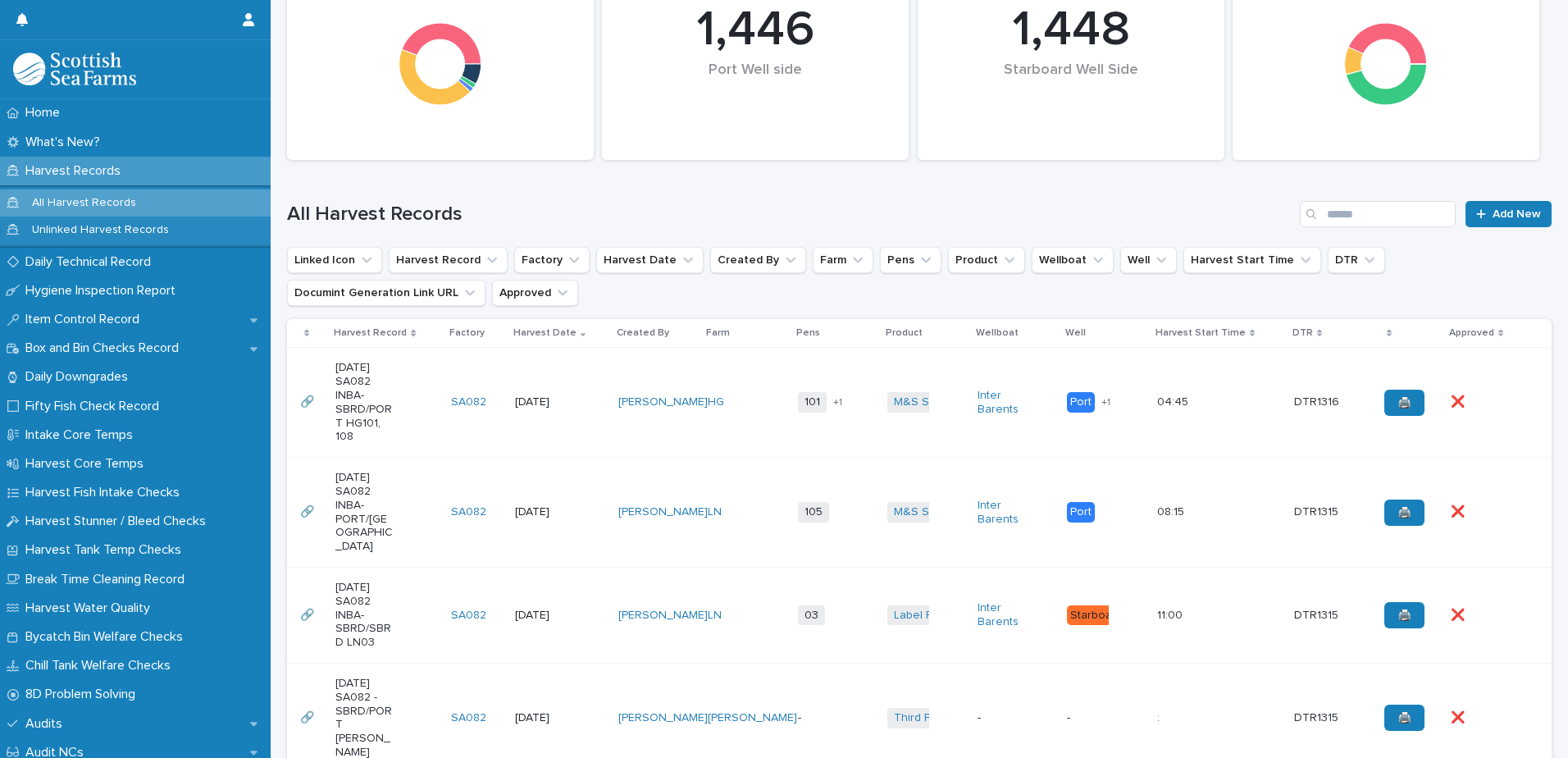
click at [731, 438] on td "HG" at bounding box center [746, 402] width 90 height 110
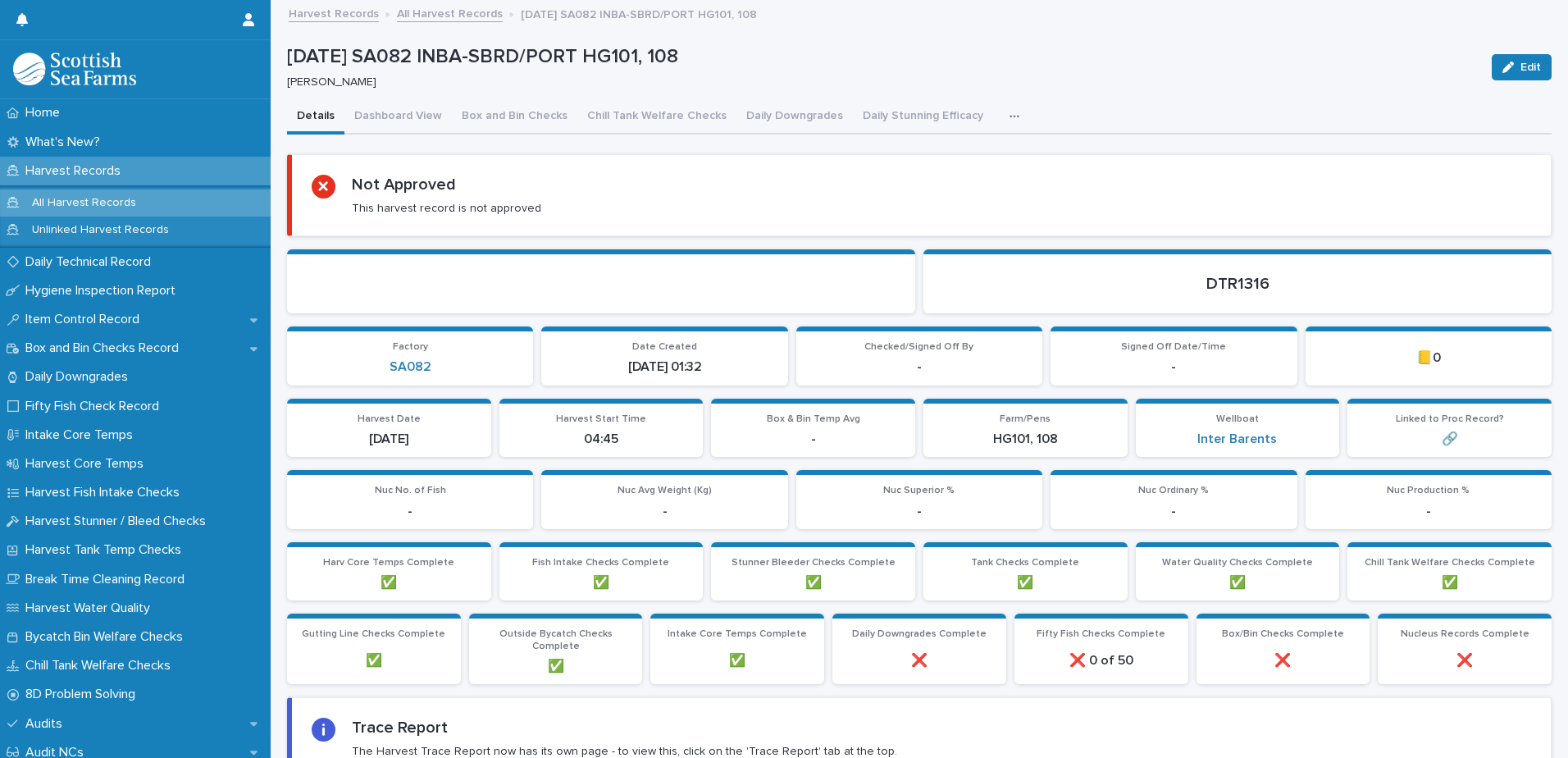
click at [1010, 115] on icon "button" at bounding box center [1014, 117] width 10 height 11
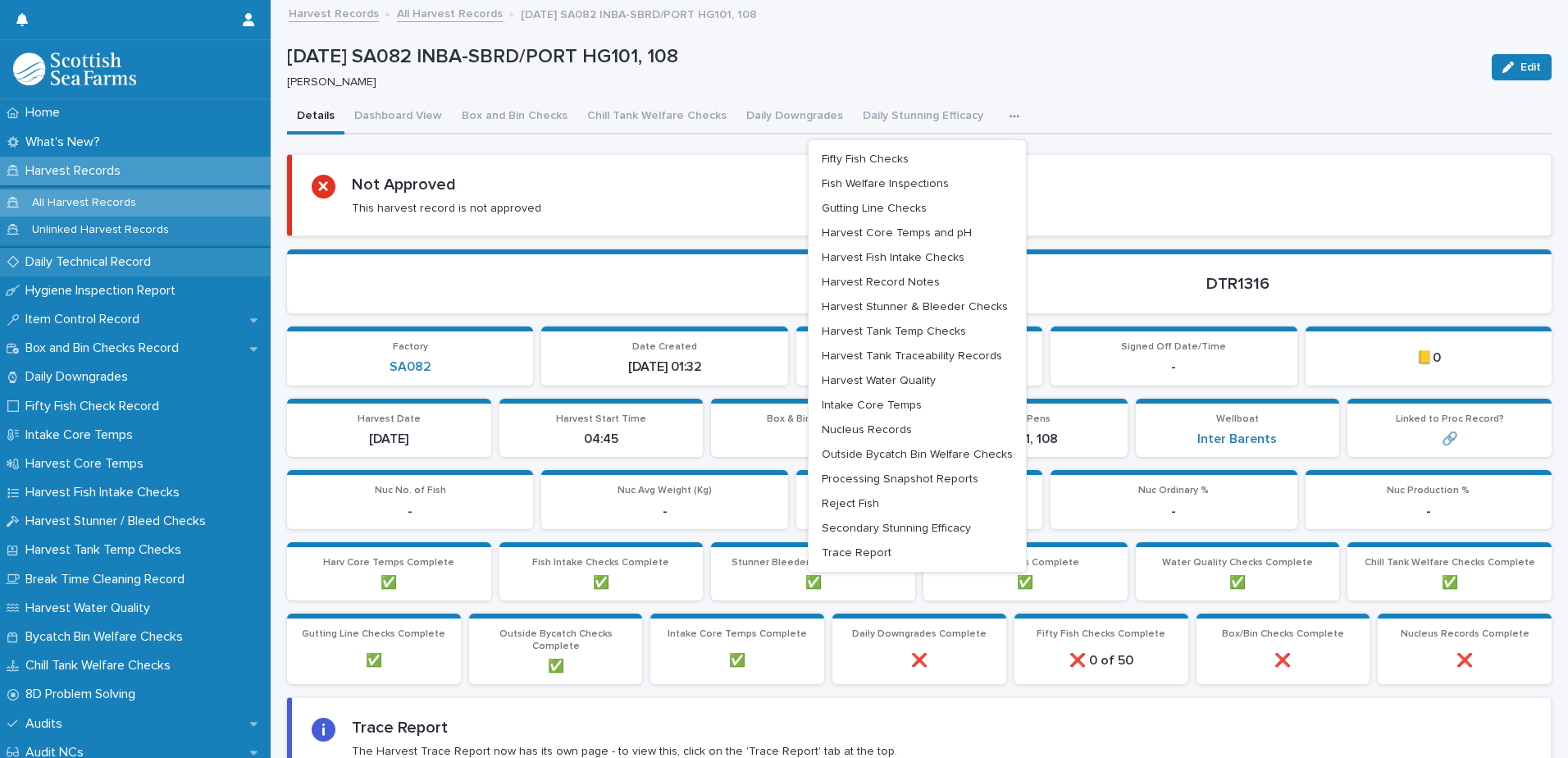
drag, startPoint x: 950, startPoint y: 231, endPoint x: 157, endPoint y: 257, distance: 793.4
click at [949, 231] on span "Harvest Core Temps and pH" at bounding box center [897, 233] width 150 height 11
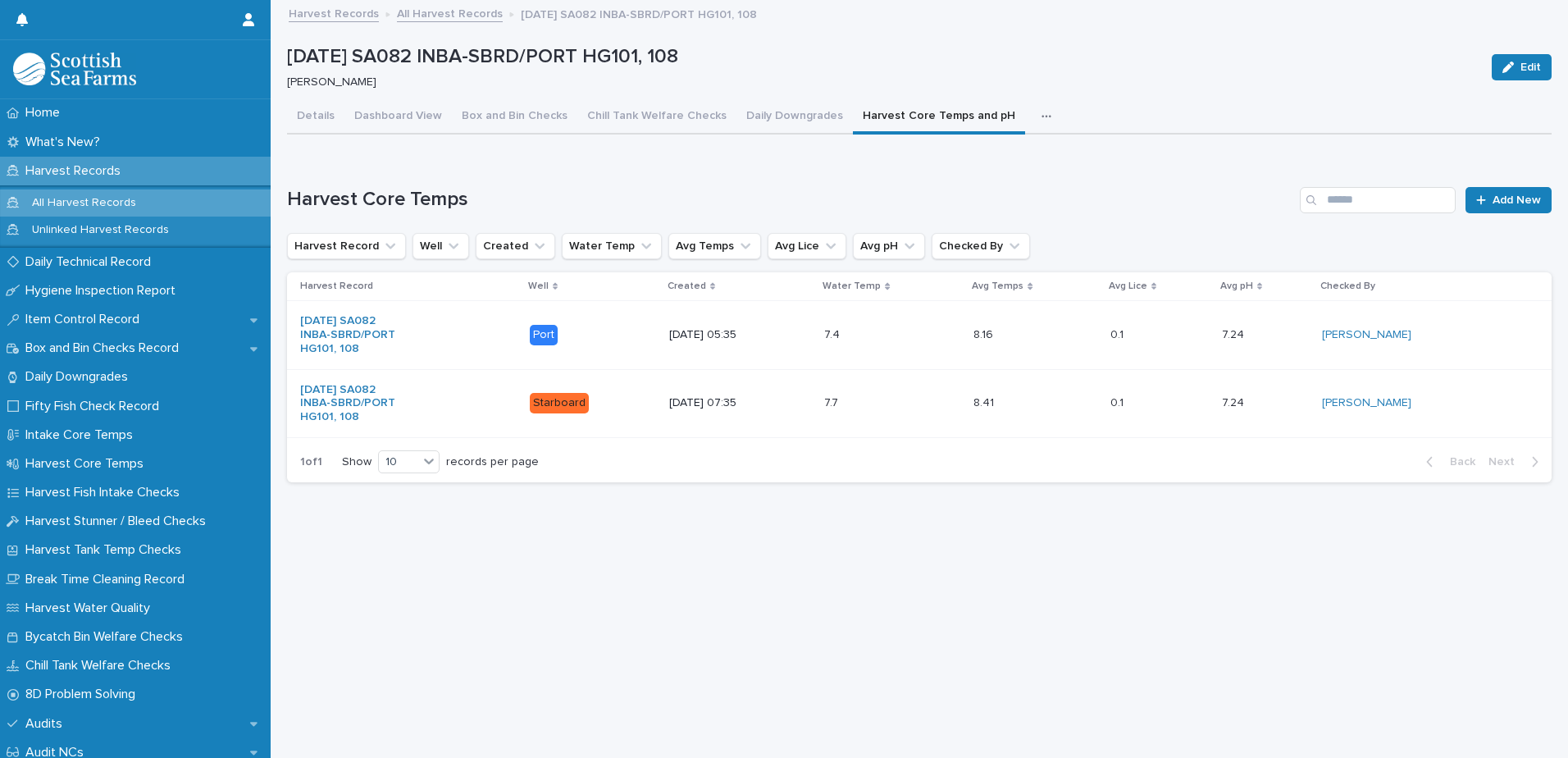
click at [1042, 113] on icon "button" at bounding box center [1047, 117] width 10 height 11
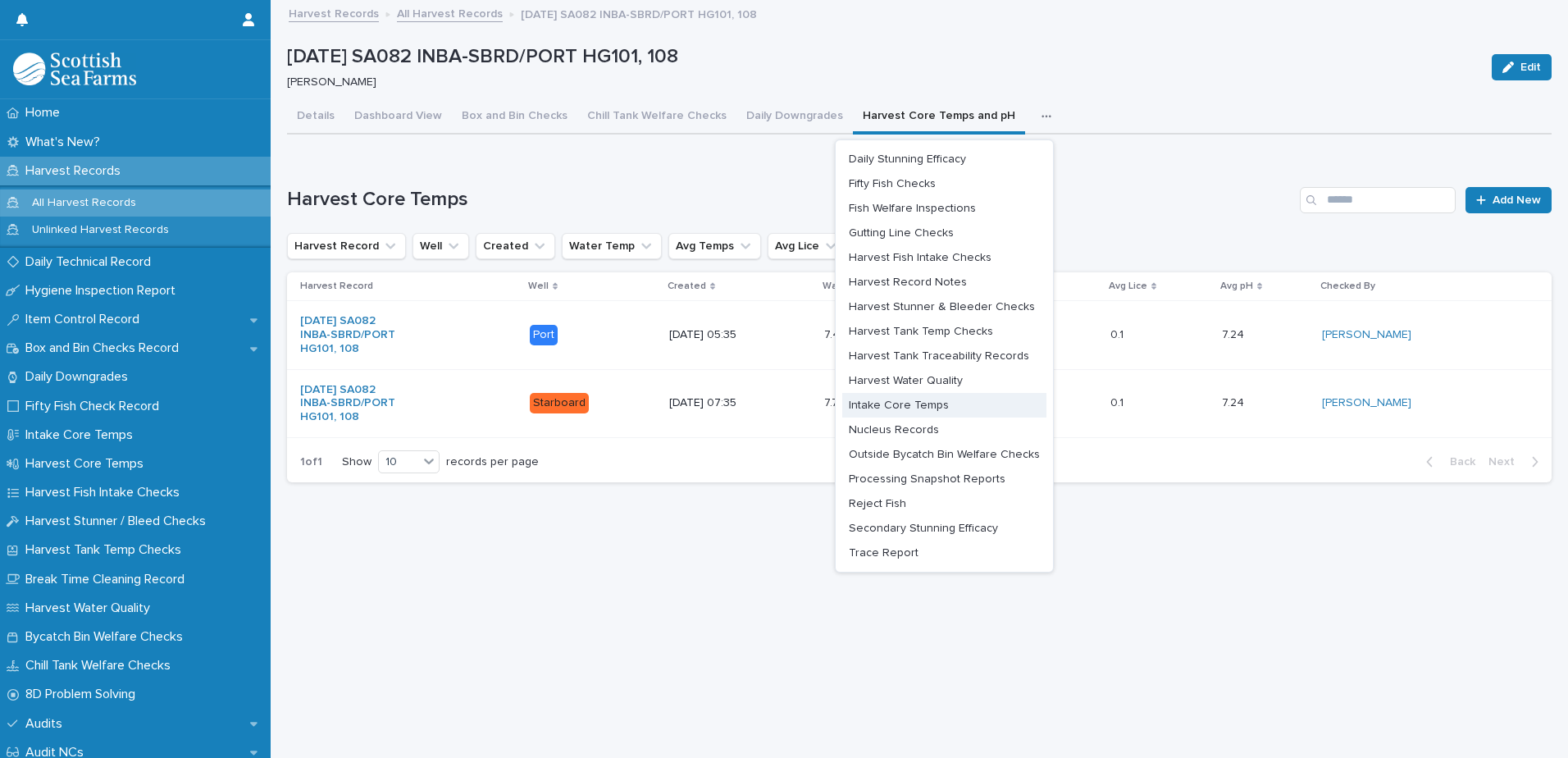
click at [878, 404] on span "Intake Core Temps" at bounding box center [898, 405] width 100 height 11
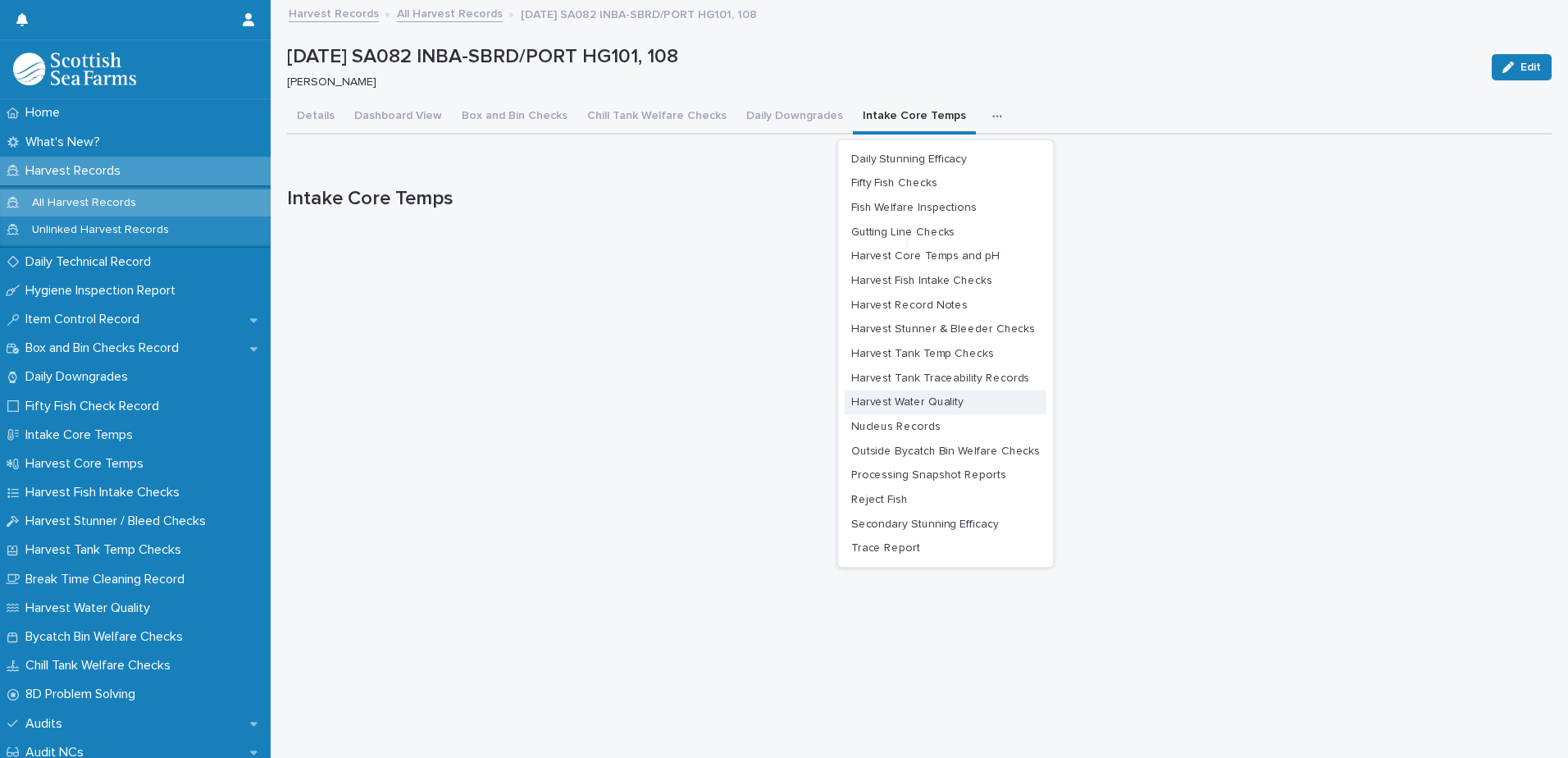
click at [899, 408] on div "Loading... Saving… Loading... Saving… 22-08-2025 SA082 INBA-SBRD/PORT HG101, 10…" at bounding box center [920, 359] width 1282 height 716
